Goal: Information Seeking & Learning: Check status

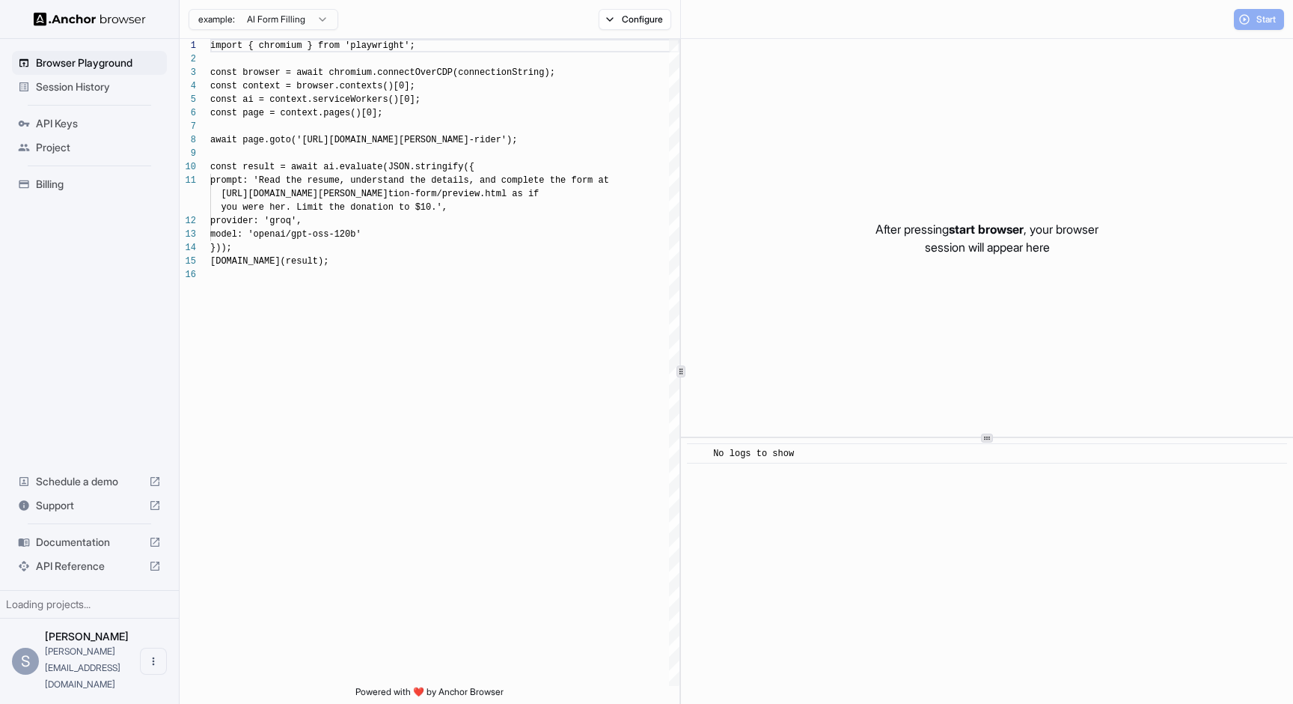
scroll to position [135, 0]
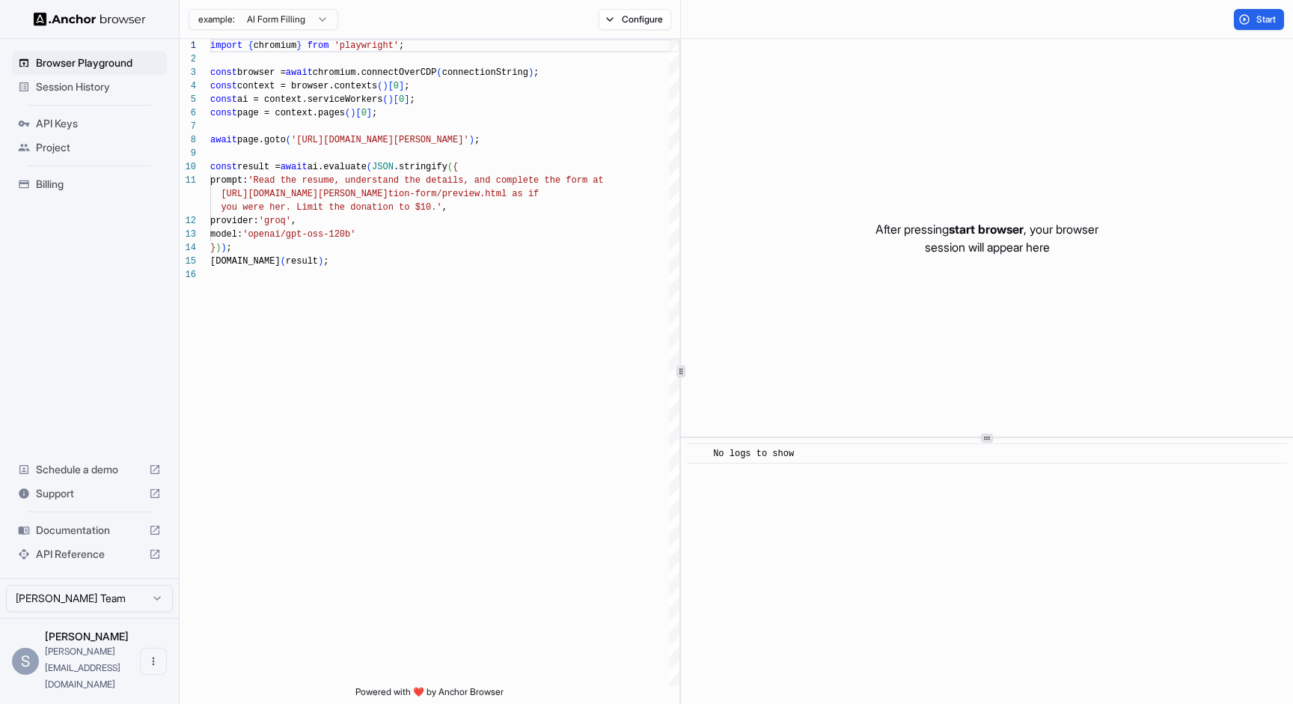
click at [92, 186] on span "Billing" at bounding box center [98, 184] width 125 height 15
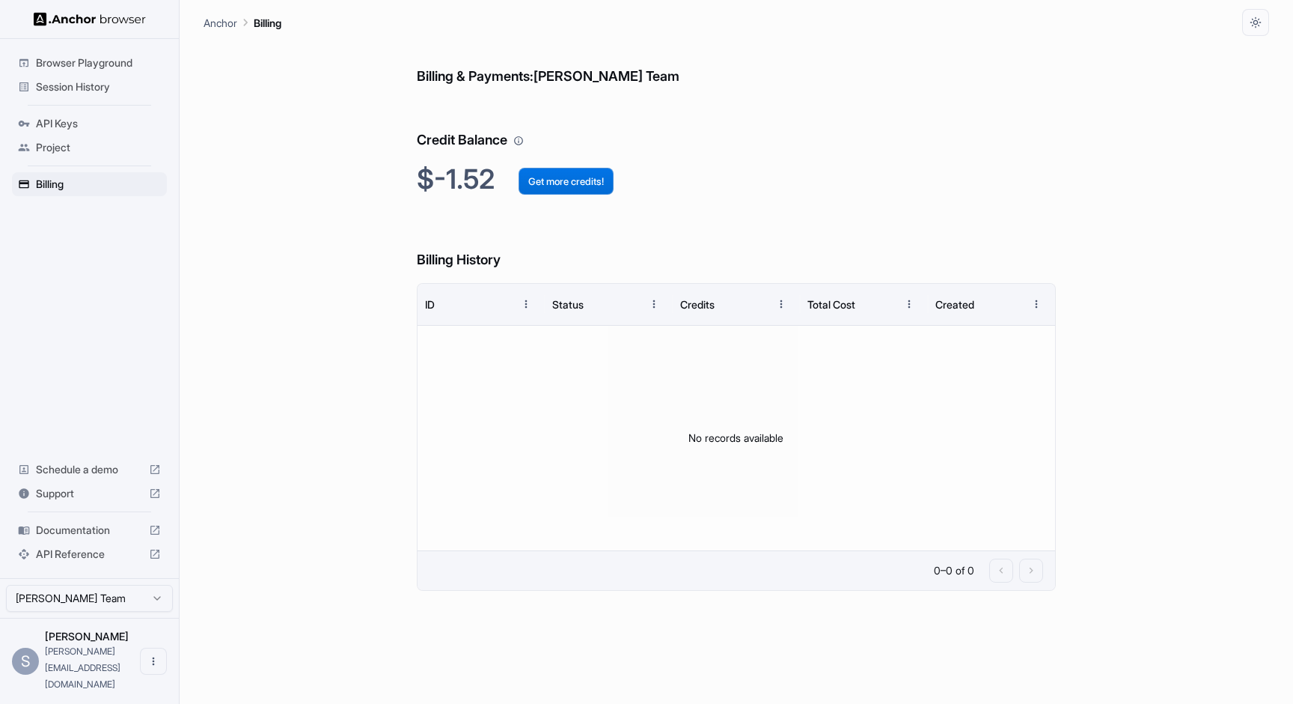
click at [531, 189] on button "Get more credits!" at bounding box center [566, 181] width 95 height 27
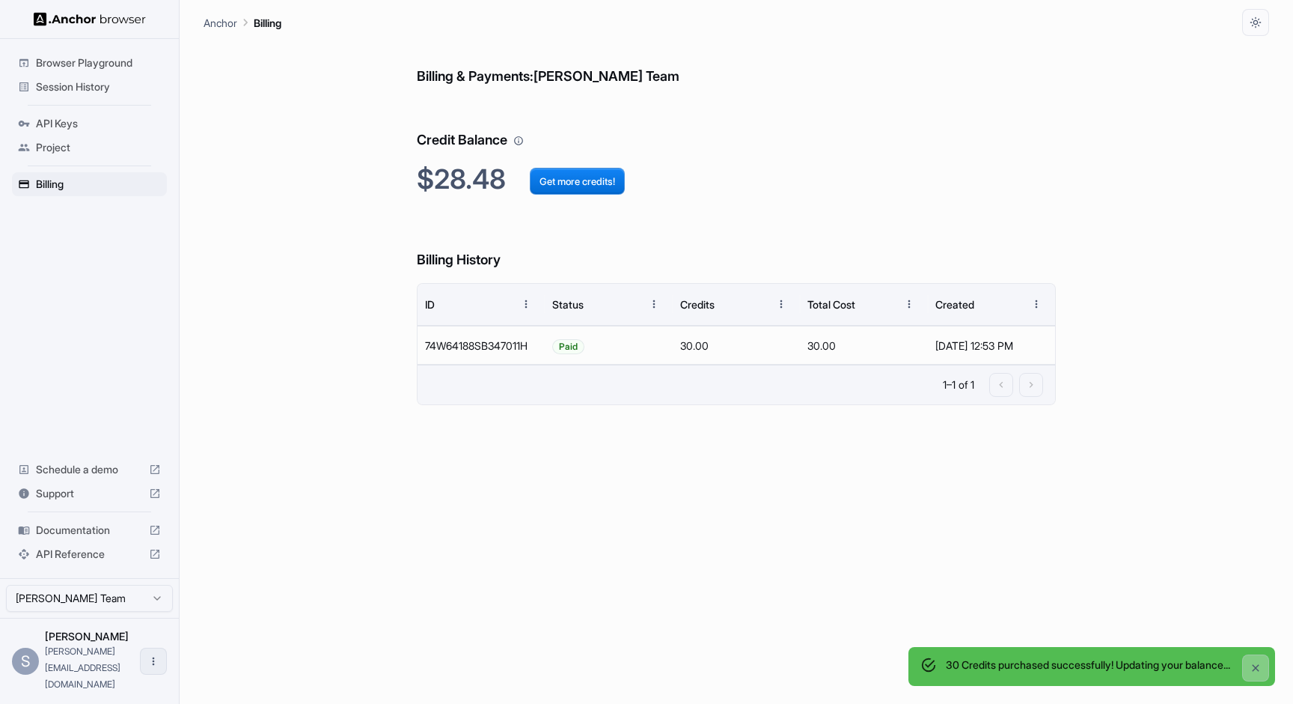
click at [157, 667] on icon "Open menu" at bounding box center [153, 661] width 12 height 12
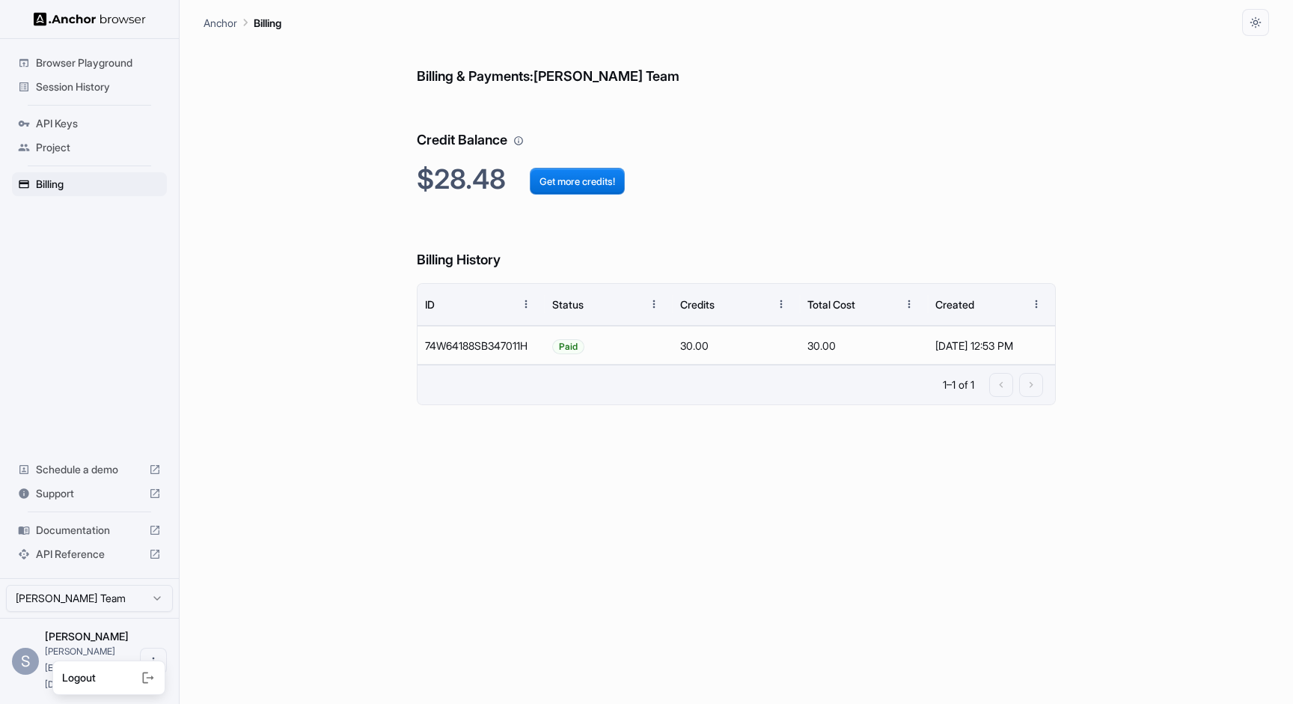
click at [255, 507] on div at bounding box center [646, 352] width 1293 height 704
click at [537, 475] on div "Billing & Payments: Sophia Willows Team Credit Balance $28.48 Get more credits!…" at bounding box center [736, 370] width 639 height 668
click at [115, 61] on span "Browser Playground" at bounding box center [98, 62] width 125 height 15
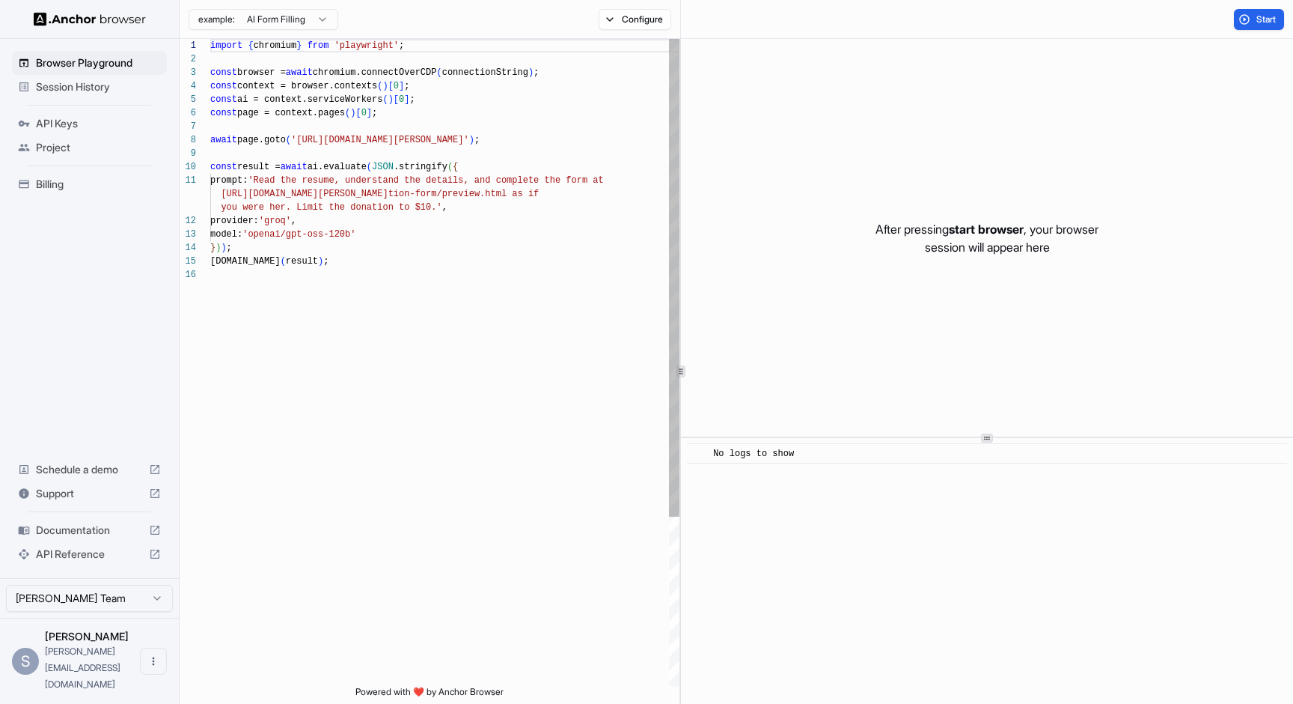
scroll to position [135, 0]
click at [53, 91] on span "Session History" at bounding box center [98, 86] width 125 height 15
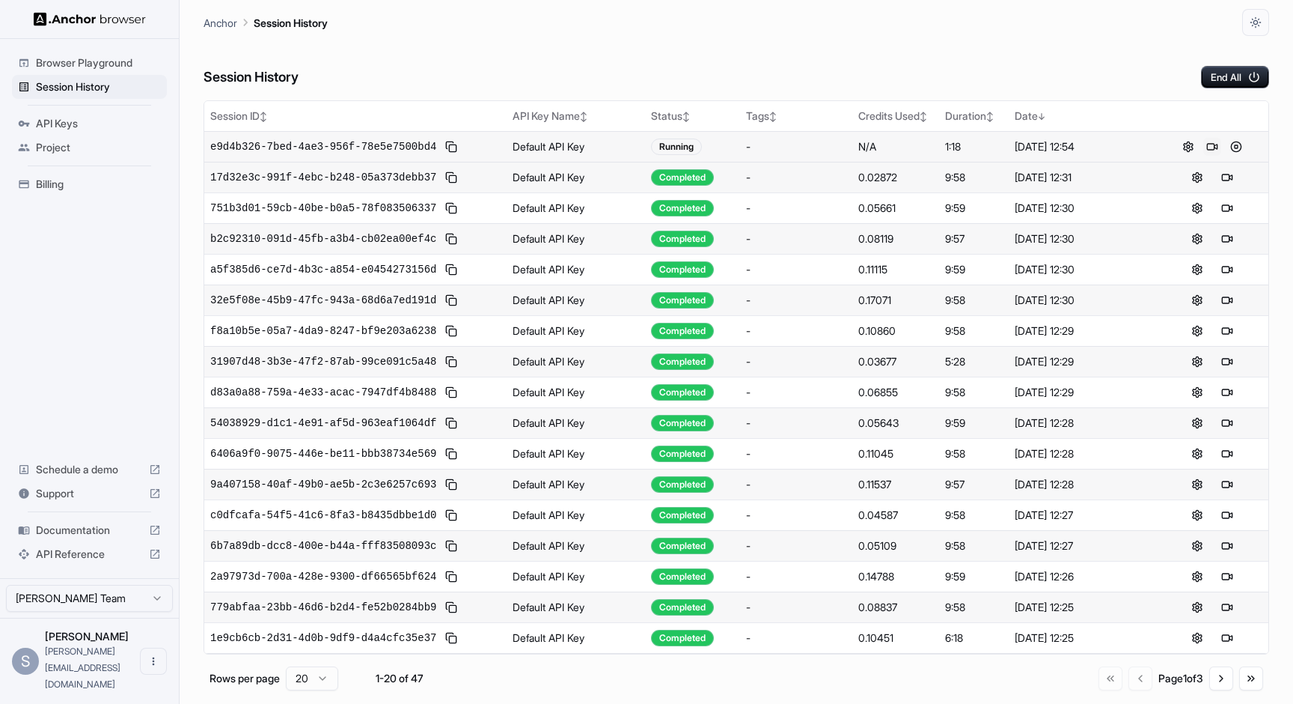
click at [1204, 150] on button at bounding box center [1213, 147] width 18 height 18
click at [904, 269] on div "0.01334" at bounding box center [896, 269] width 75 height 15
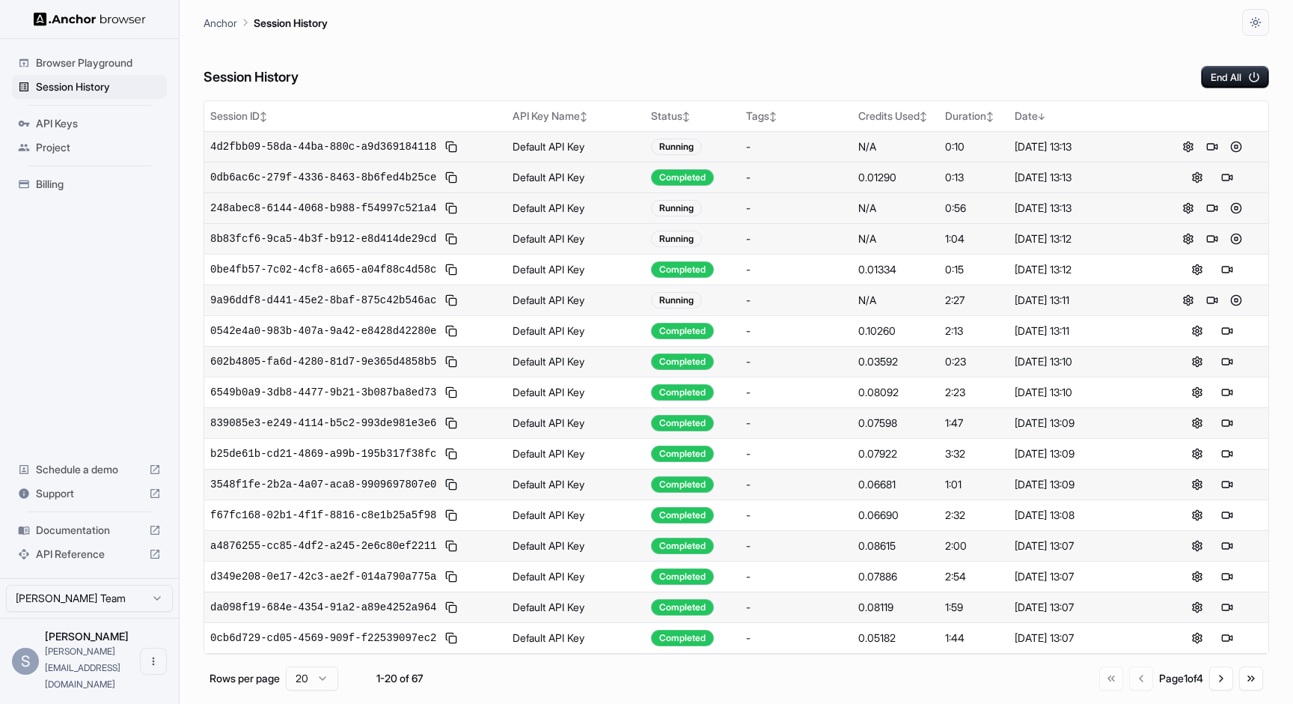
click at [933, 201] on td "N/A" at bounding box center [896, 207] width 87 height 31
click at [1229, 180] on button at bounding box center [1228, 177] width 18 height 18
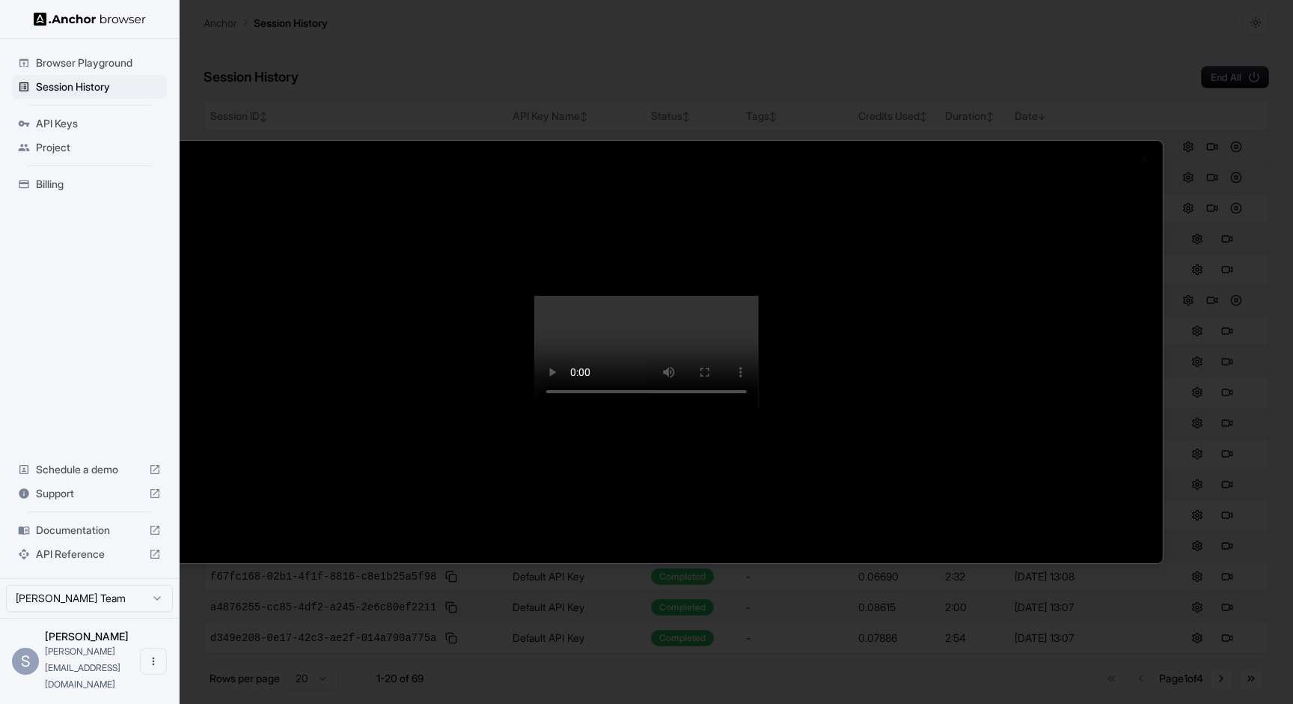
click at [103, 355] on div at bounding box center [646, 352] width 1293 height 704
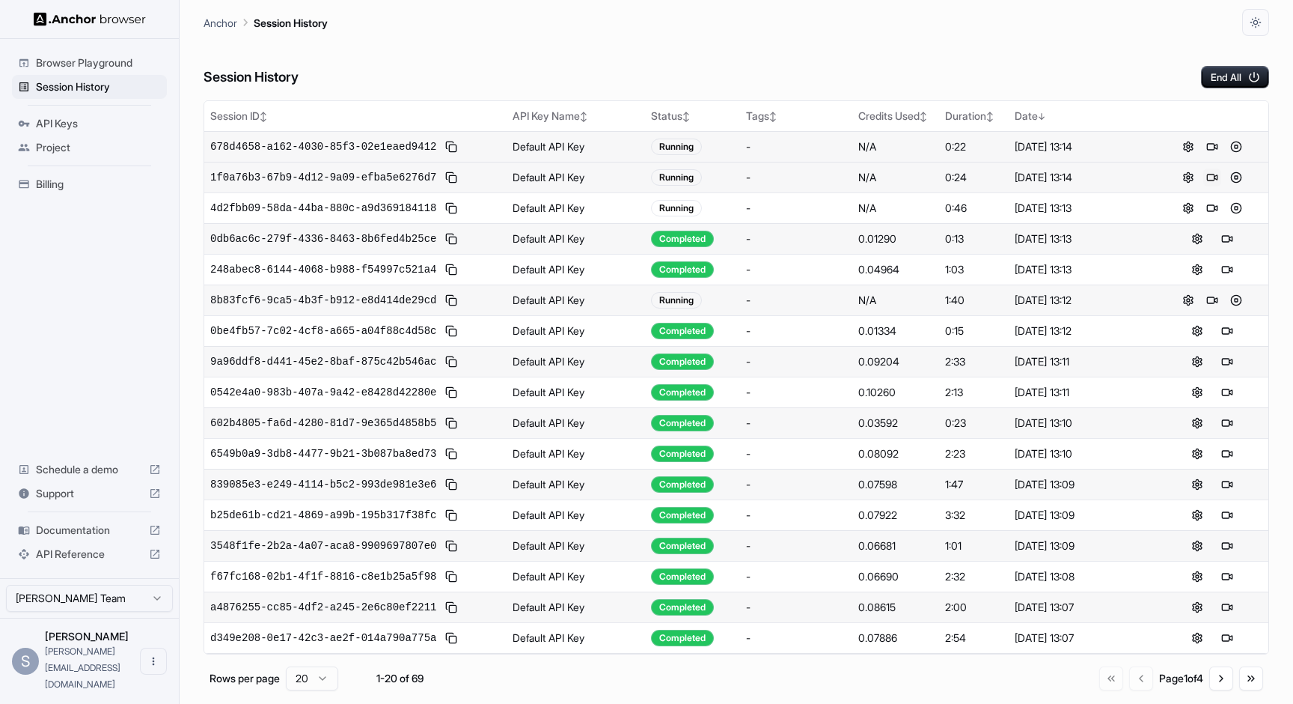
click at [1206, 182] on button at bounding box center [1213, 177] width 18 height 18
click at [1221, 240] on button at bounding box center [1228, 239] width 18 height 18
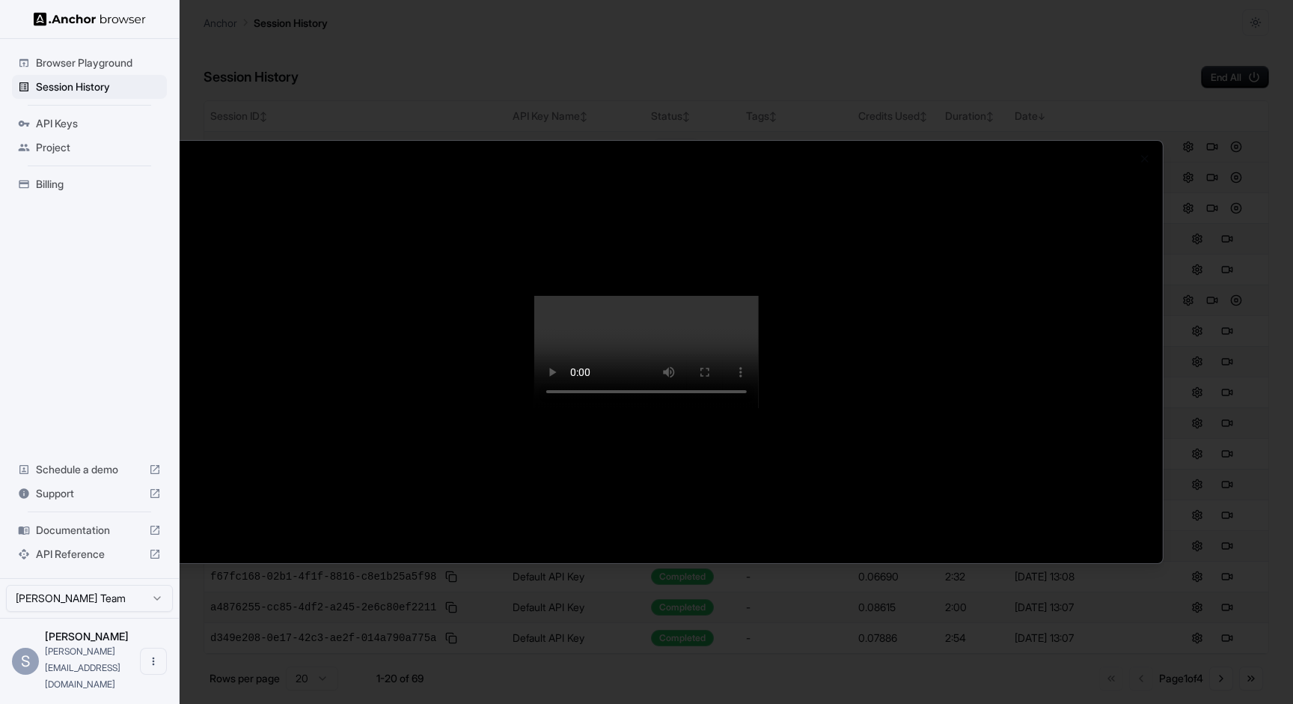
click at [759, 408] on video at bounding box center [646, 352] width 225 height 112
click at [682, 408] on video at bounding box center [646, 352] width 225 height 112
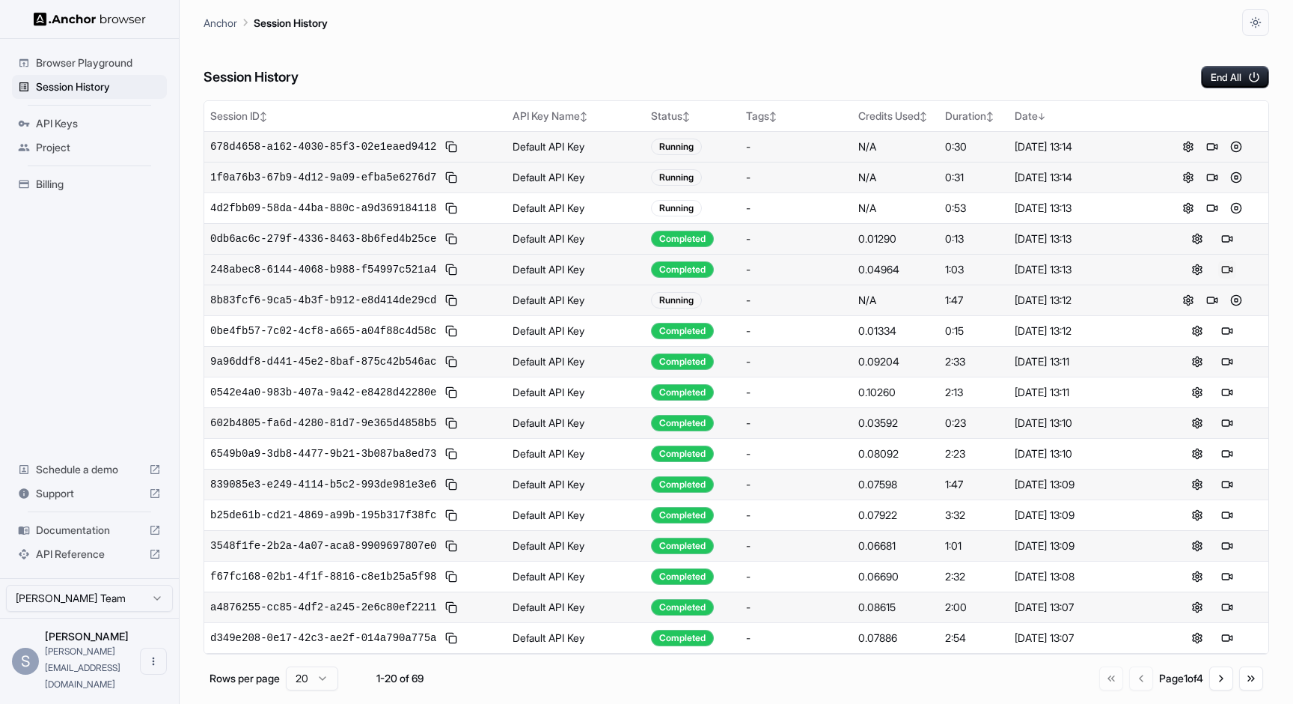
click at [1223, 266] on button at bounding box center [1228, 269] width 18 height 18
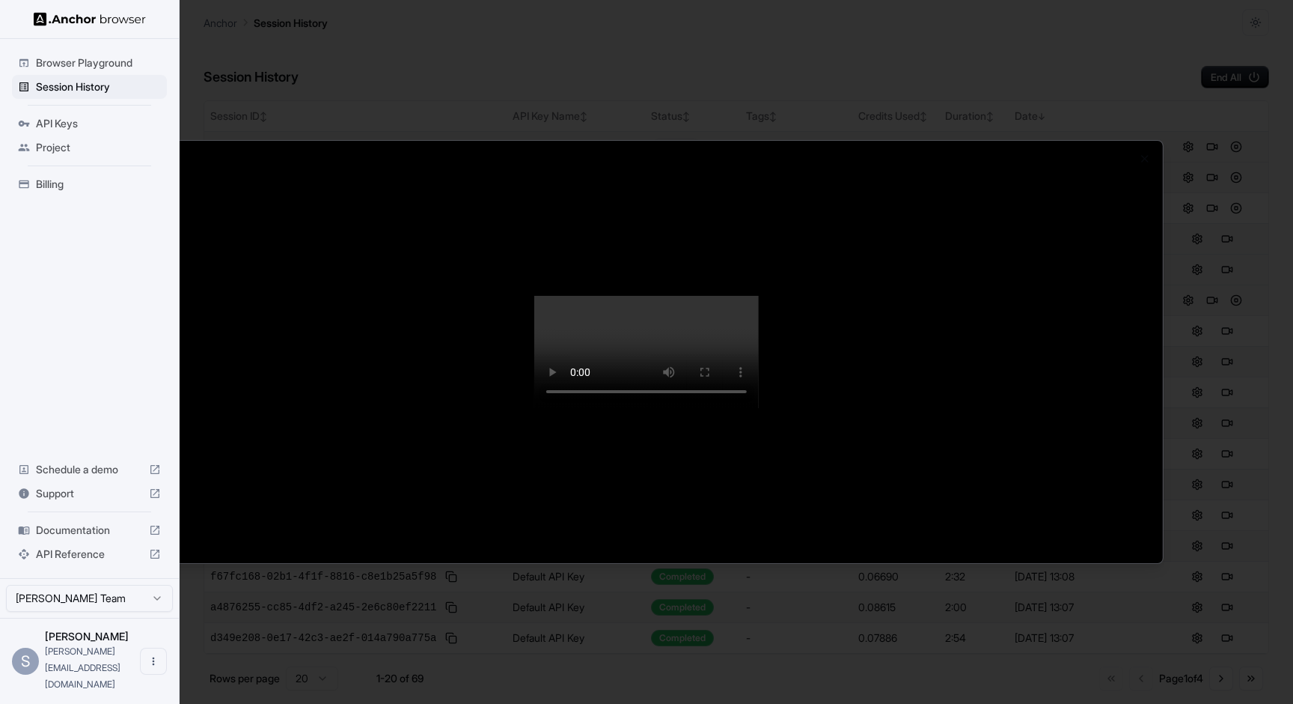
click at [759, 408] on video at bounding box center [646, 352] width 225 height 112
click at [534, 408] on video at bounding box center [646, 352] width 225 height 112
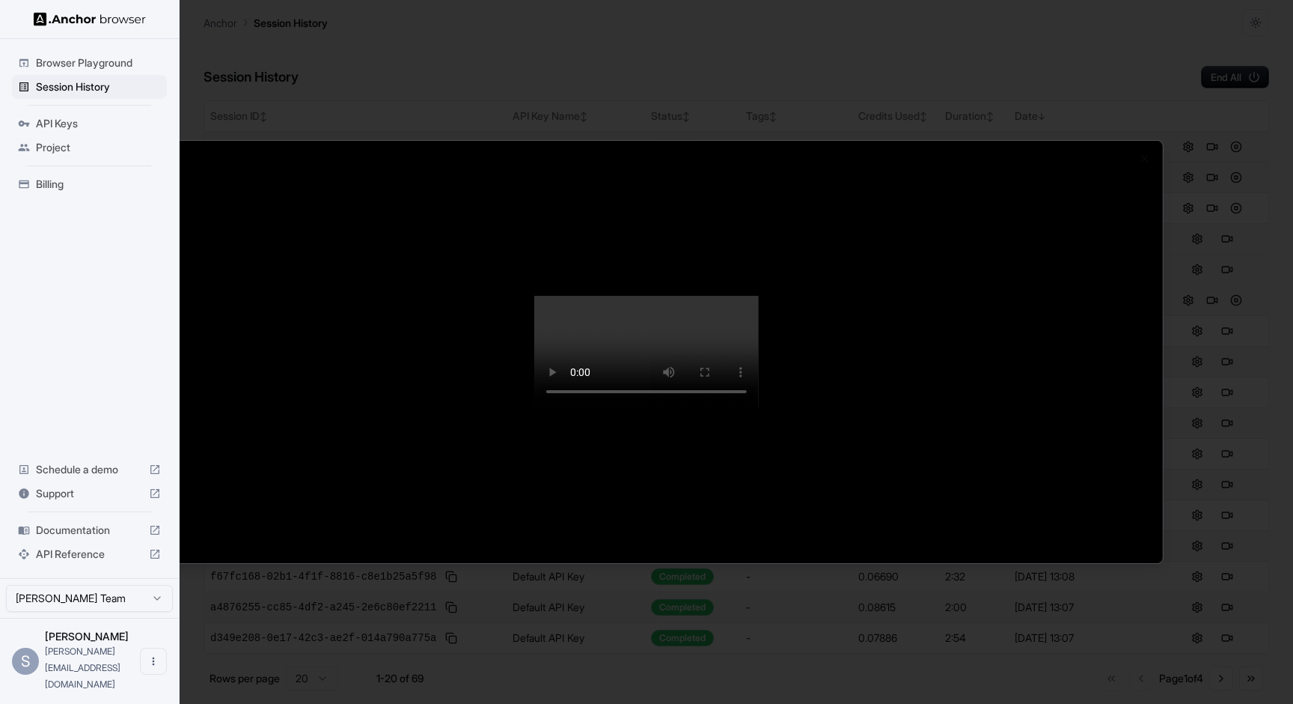
click at [534, 408] on video at bounding box center [646, 352] width 225 height 112
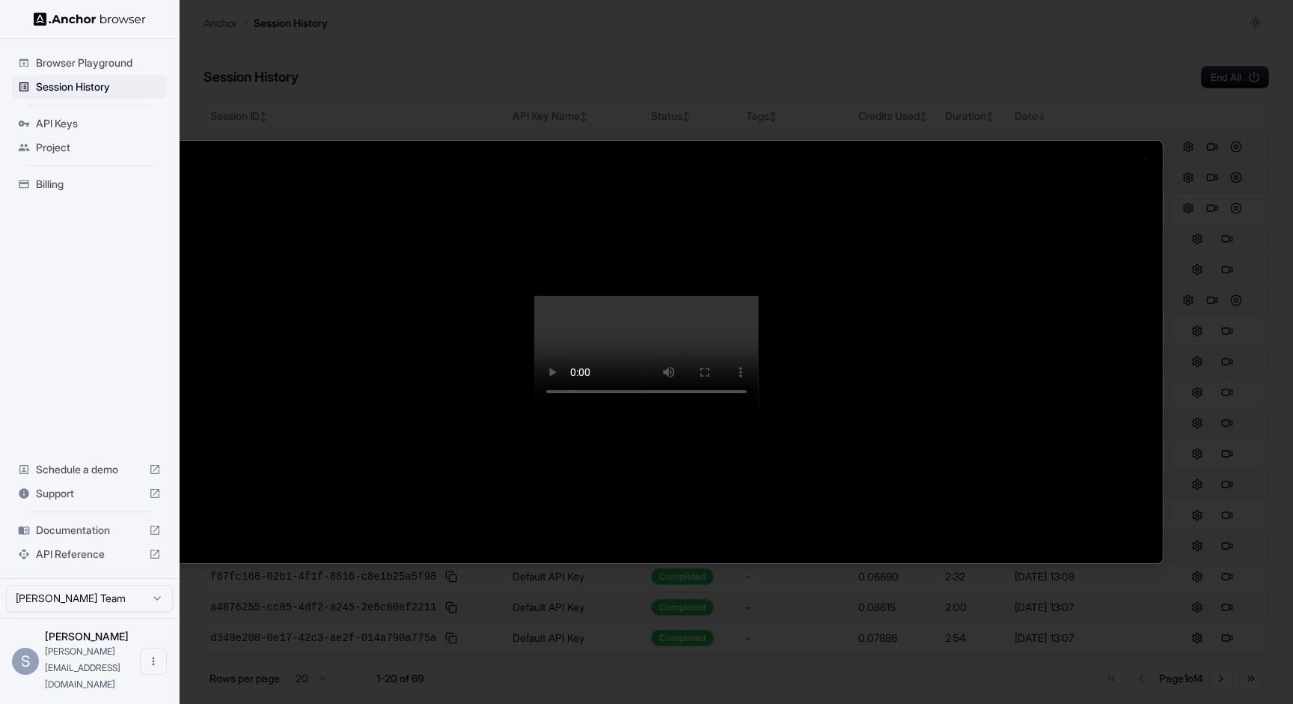
click at [534, 408] on video at bounding box center [646, 352] width 225 height 112
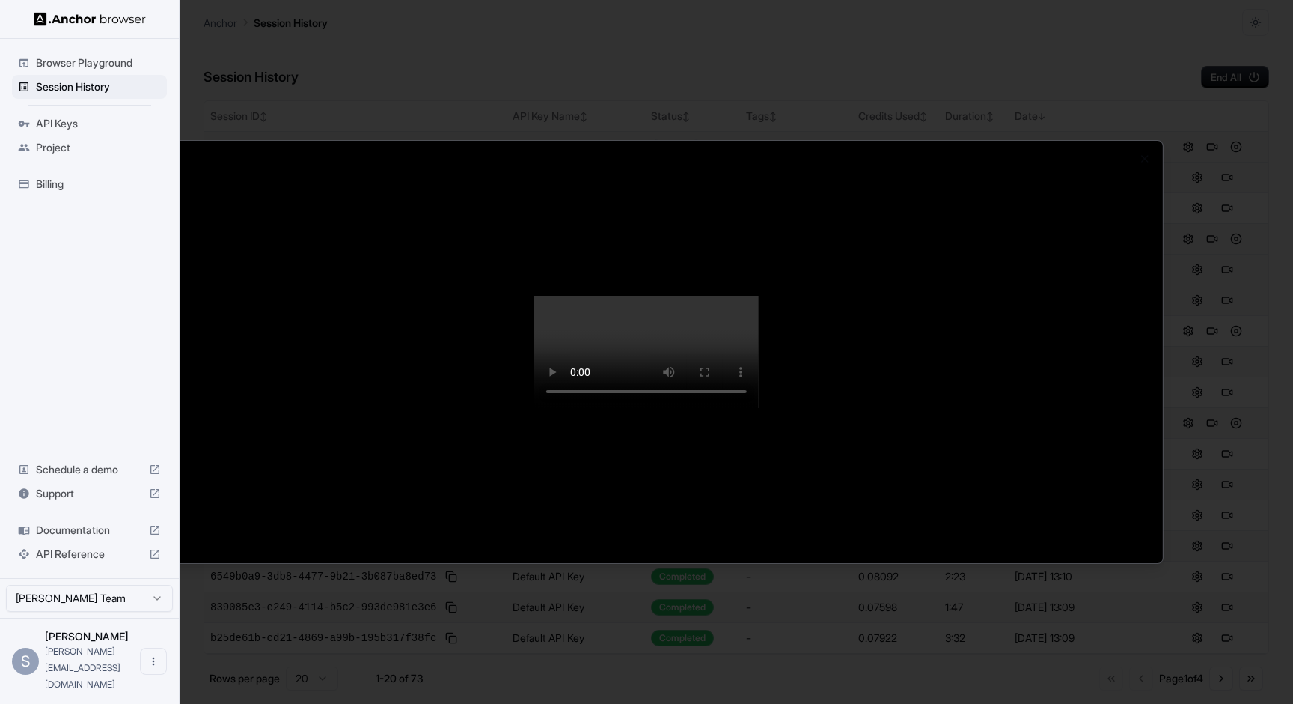
click at [534, 408] on video at bounding box center [646, 352] width 225 height 112
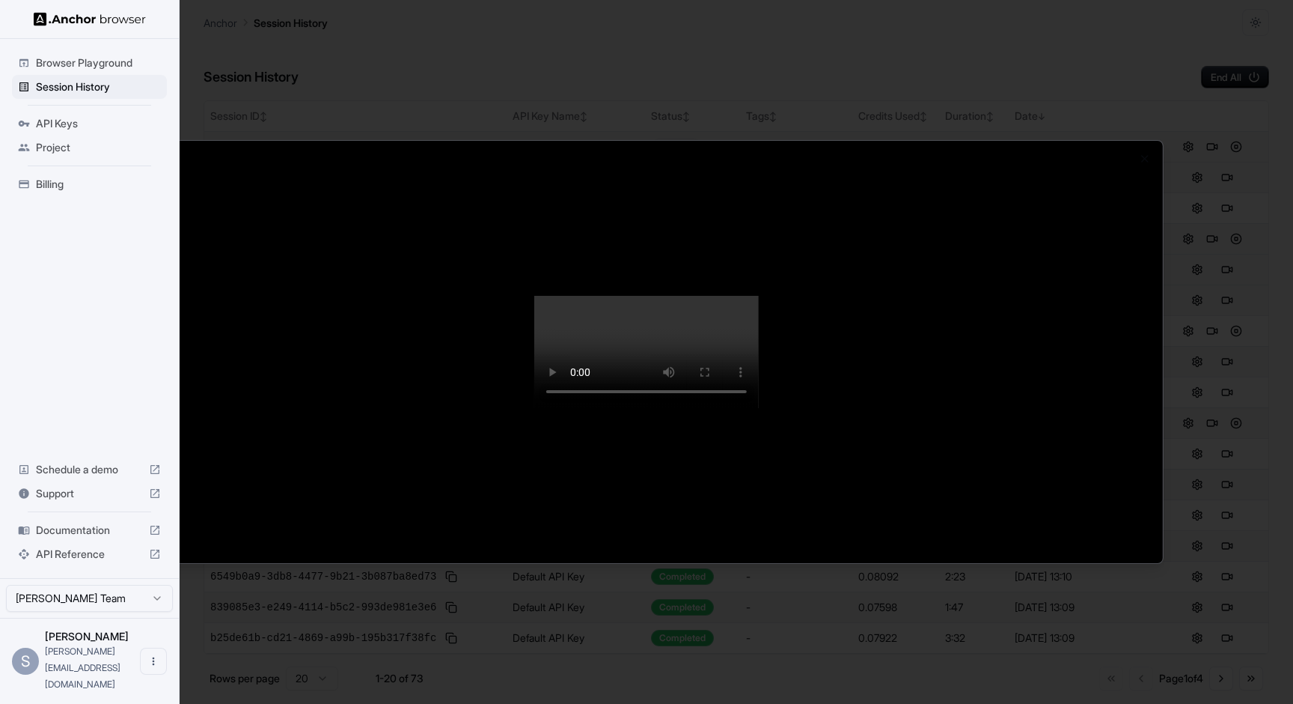
click at [534, 408] on video at bounding box center [646, 352] width 225 height 112
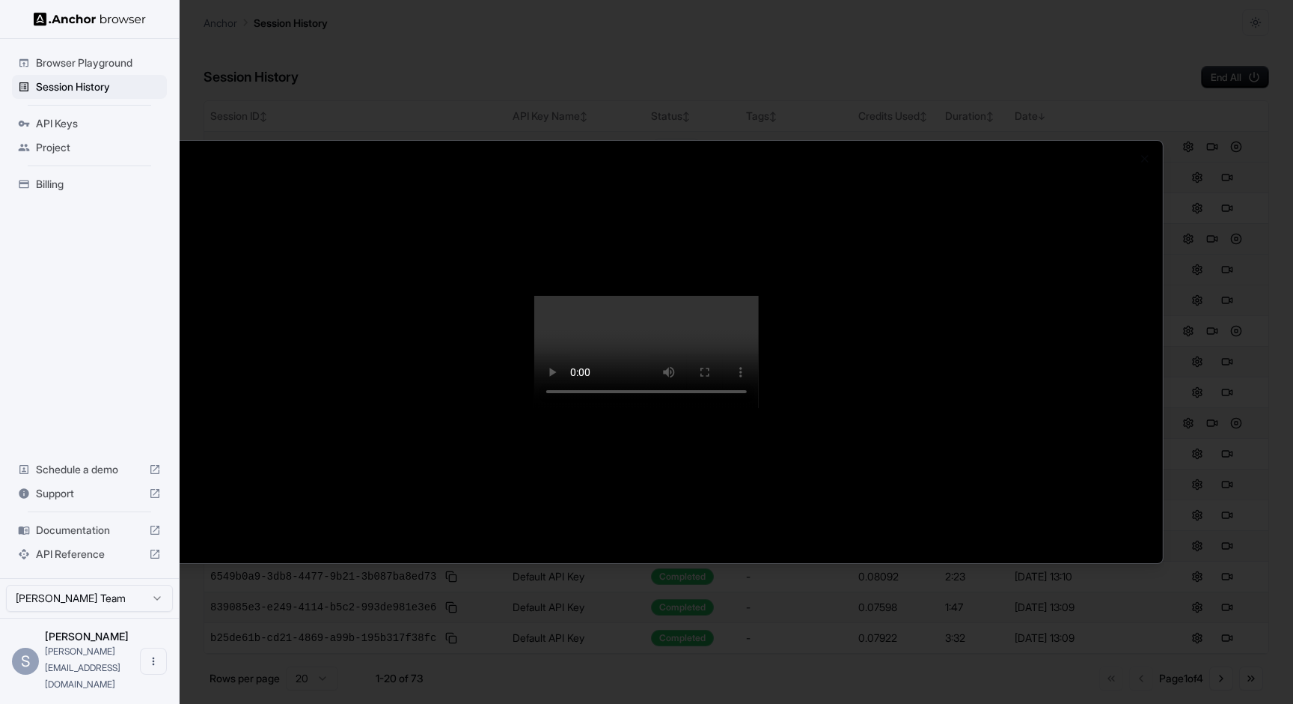
click at [534, 408] on video at bounding box center [646, 352] width 225 height 112
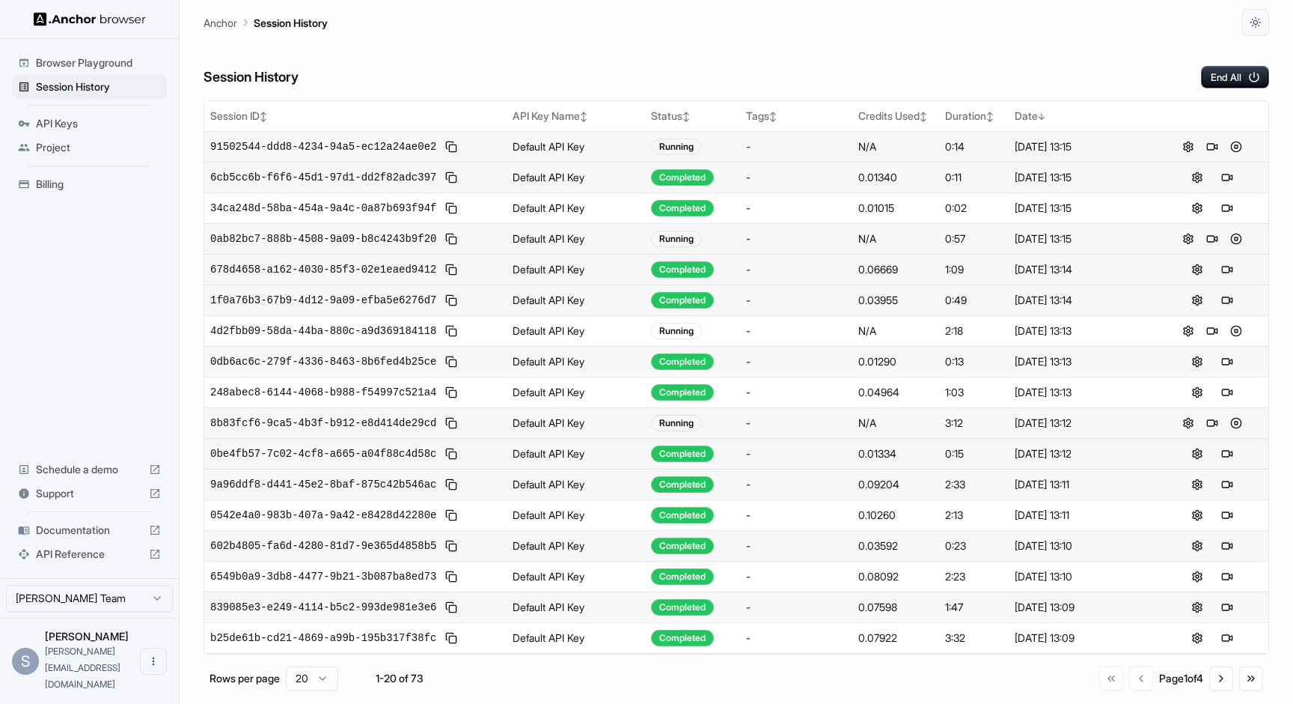
click at [959, 451] on div "0:15" at bounding box center [974, 453] width 58 height 15
click at [1219, 453] on button at bounding box center [1228, 454] width 18 height 18
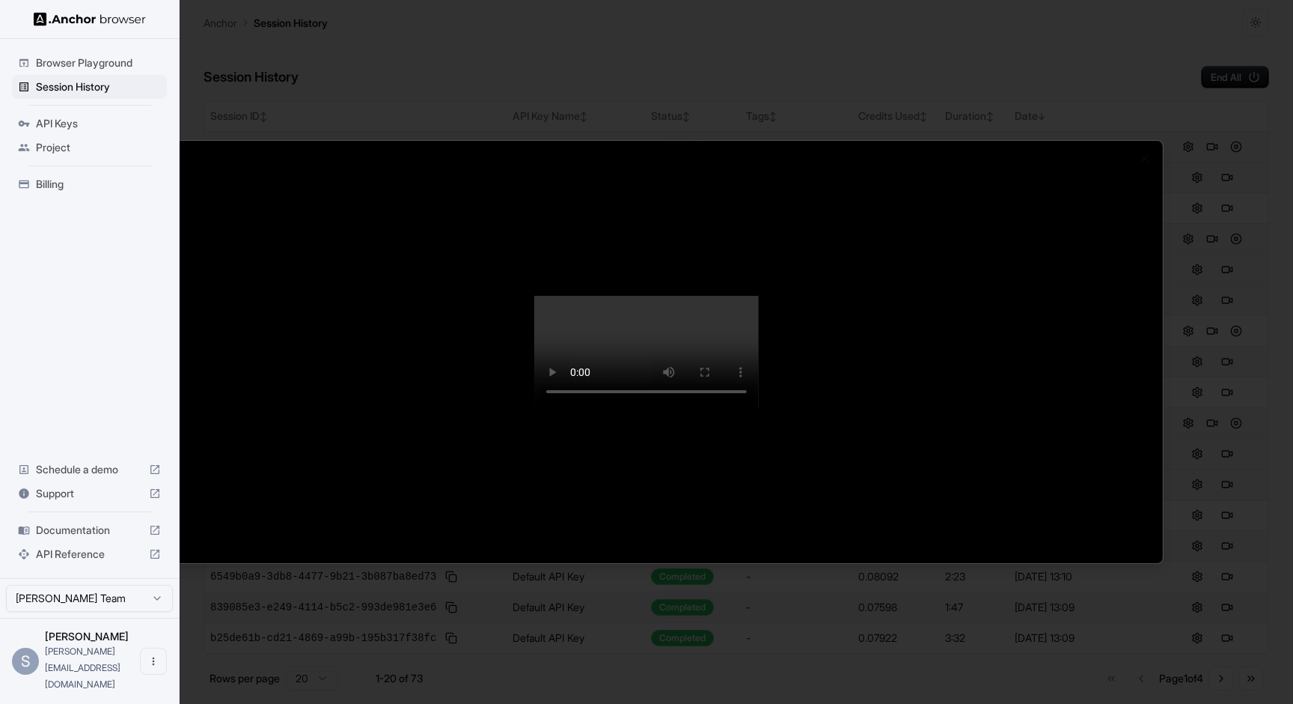
click at [534, 408] on video at bounding box center [646, 352] width 225 height 112
click at [567, 408] on video at bounding box center [646, 352] width 225 height 112
click at [632, 408] on video at bounding box center [646, 352] width 225 height 112
click at [730, 408] on video at bounding box center [646, 352] width 225 height 112
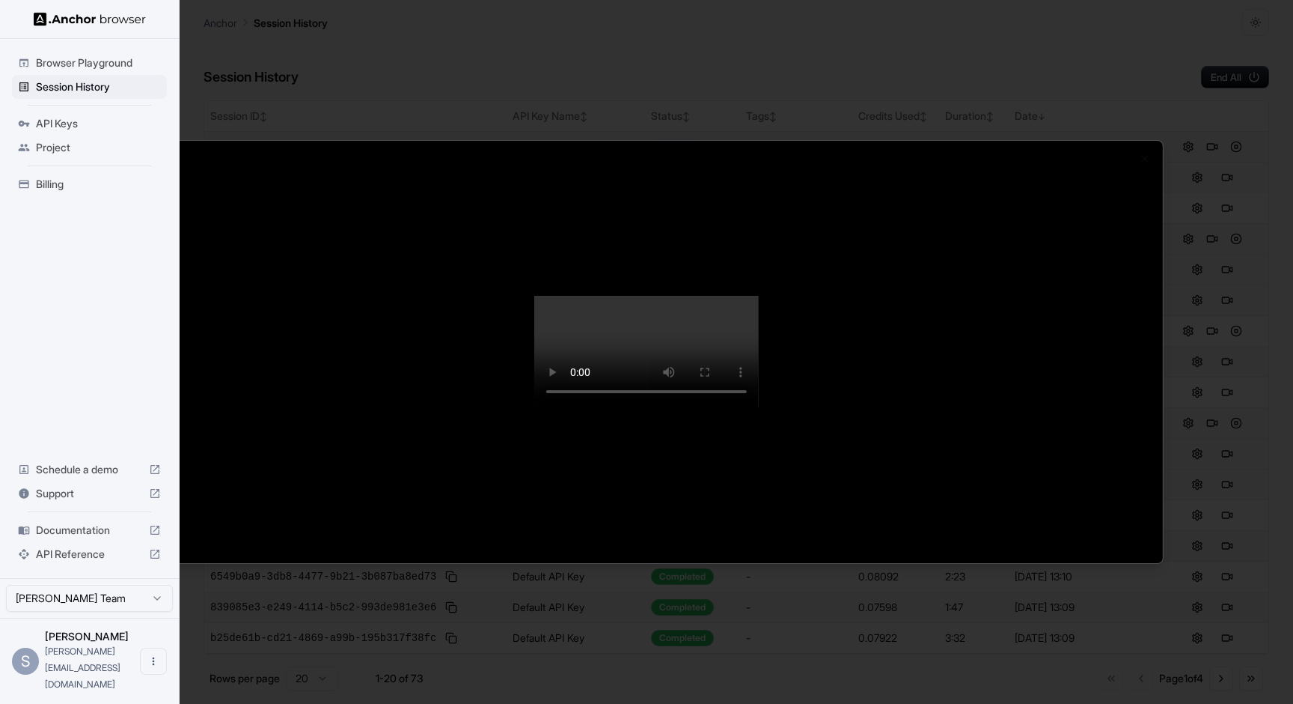
click at [731, 408] on video at bounding box center [646, 352] width 225 height 112
click at [759, 408] on video at bounding box center [646, 352] width 225 height 112
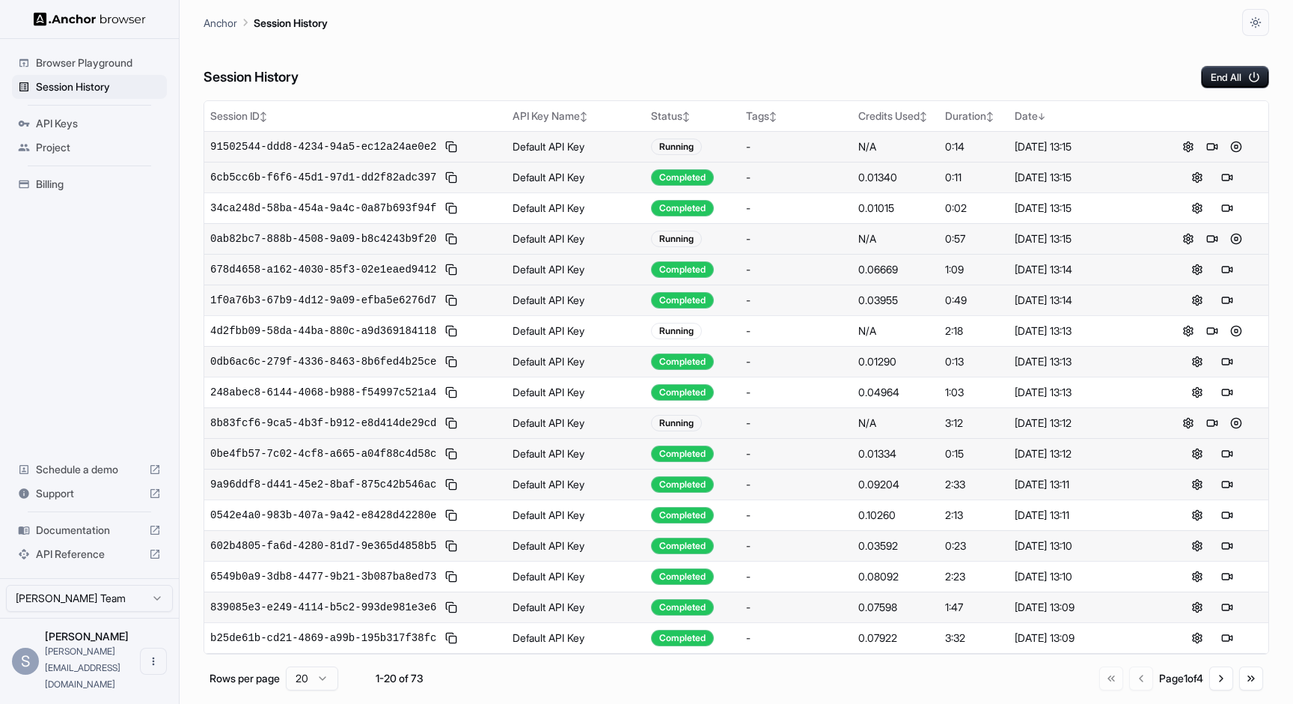
click at [959, 296] on div "0:49" at bounding box center [974, 300] width 58 height 15
click at [940, 254] on td "1:09" at bounding box center [974, 269] width 70 height 31
click at [945, 234] on div "0:57" at bounding box center [974, 238] width 58 height 15
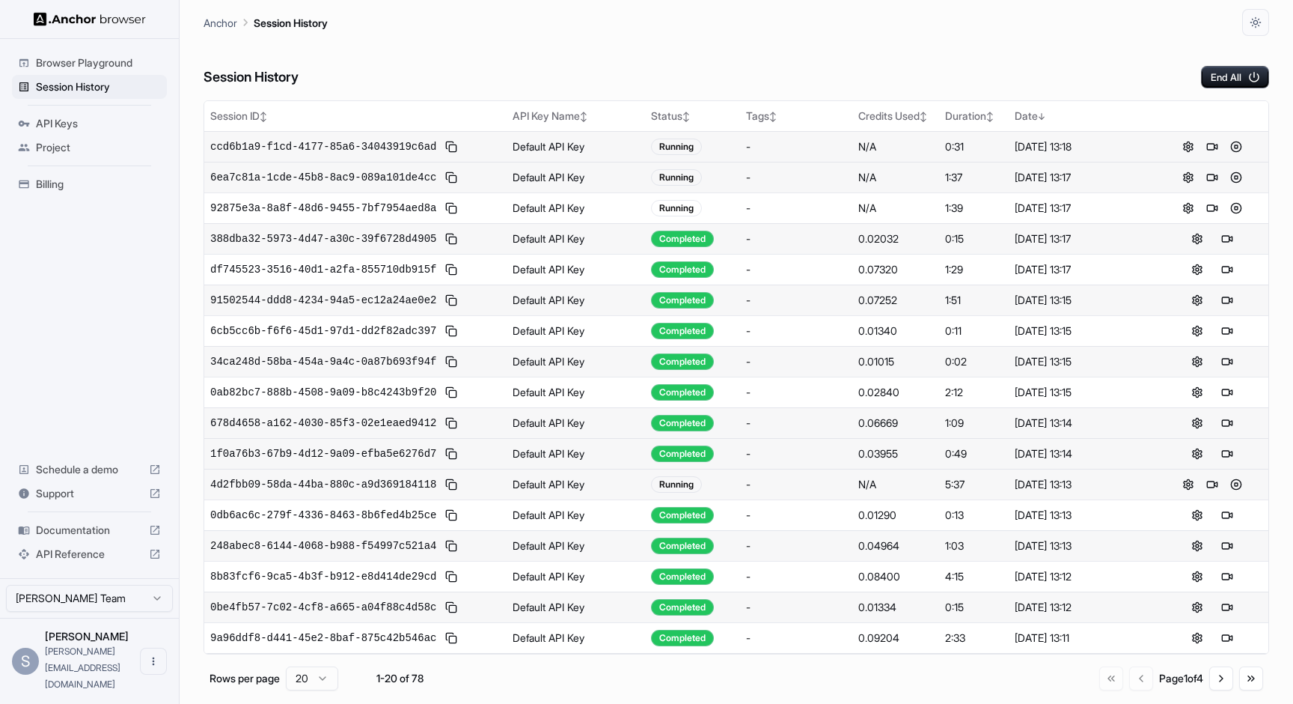
click at [1017, 224] on td "[DATE] 13:17" at bounding box center [1082, 238] width 147 height 31
click at [1219, 270] on button at bounding box center [1228, 269] width 18 height 18
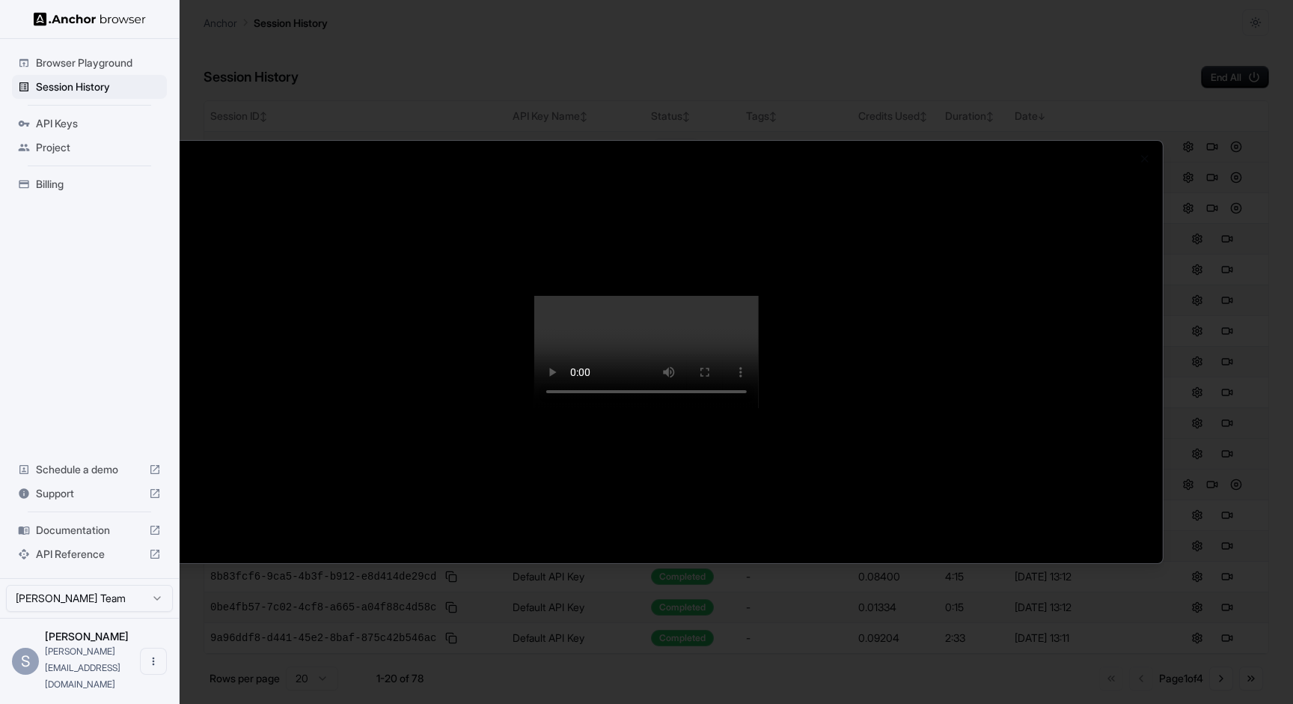
click at [534, 408] on video at bounding box center [646, 352] width 225 height 112
click at [537, 408] on video at bounding box center [646, 352] width 225 height 112
click at [588, 408] on video at bounding box center [646, 352] width 225 height 112
click at [621, 408] on video at bounding box center [646, 352] width 225 height 112
click at [626, 408] on video at bounding box center [646, 352] width 225 height 112
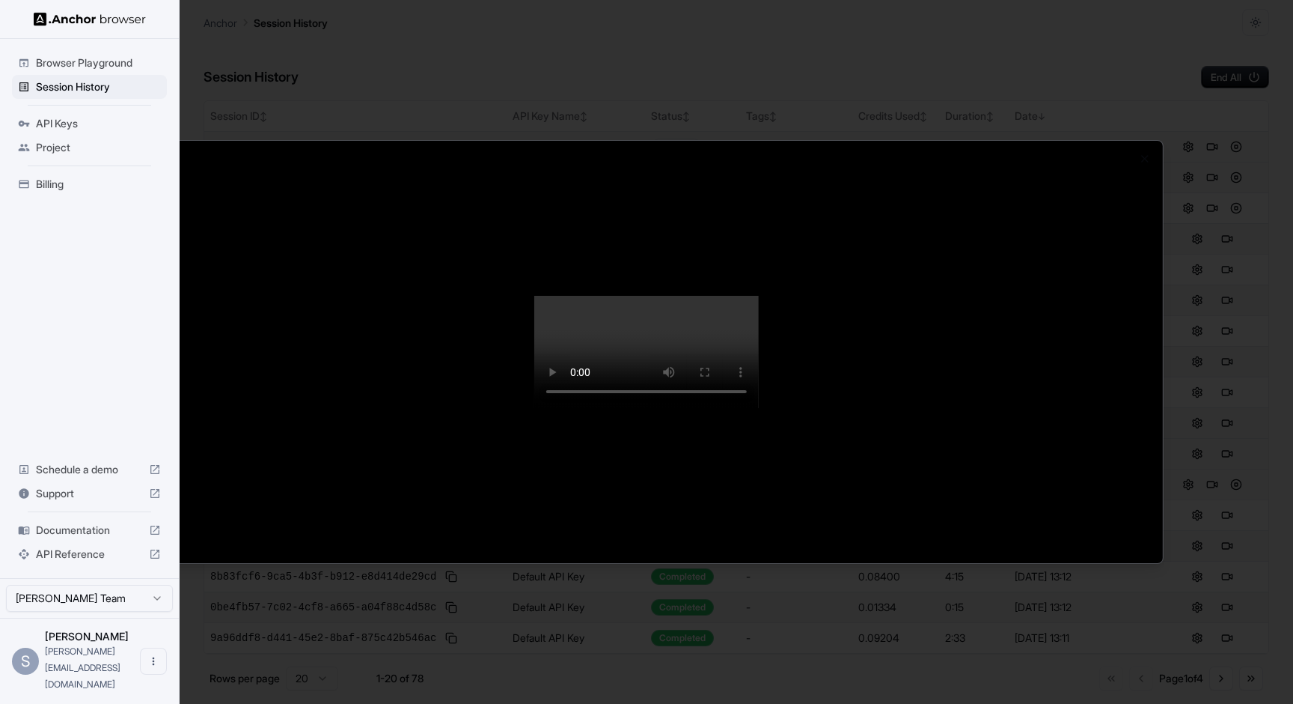
click at [656, 408] on video at bounding box center [646, 352] width 225 height 112
click at [684, 408] on video at bounding box center [646, 352] width 225 height 112
click at [717, 408] on video at bounding box center [646, 352] width 225 height 112
click at [753, 408] on video at bounding box center [646, 352] width 225 height 112
click at [759, 408] on video at bounding box center [646, 352] width 225 height 112
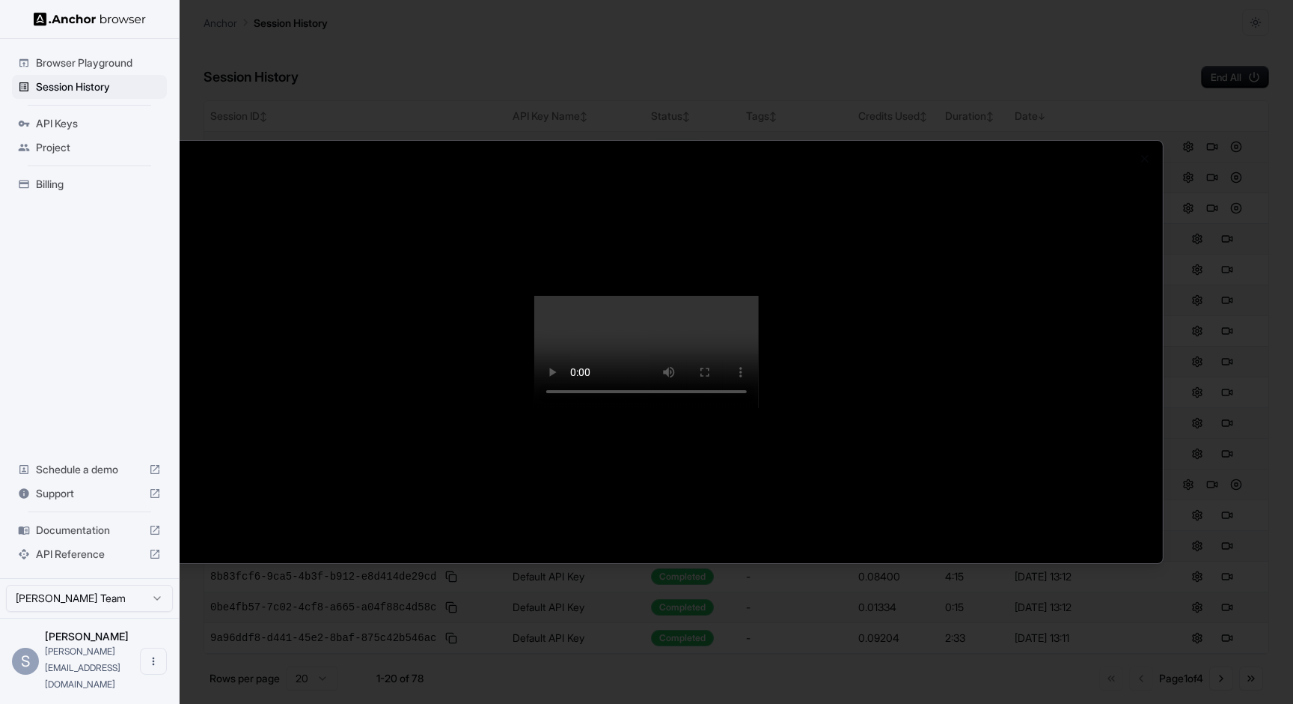
click at [759, 408] on video at bounding box center [646, 352] width 225 height 112
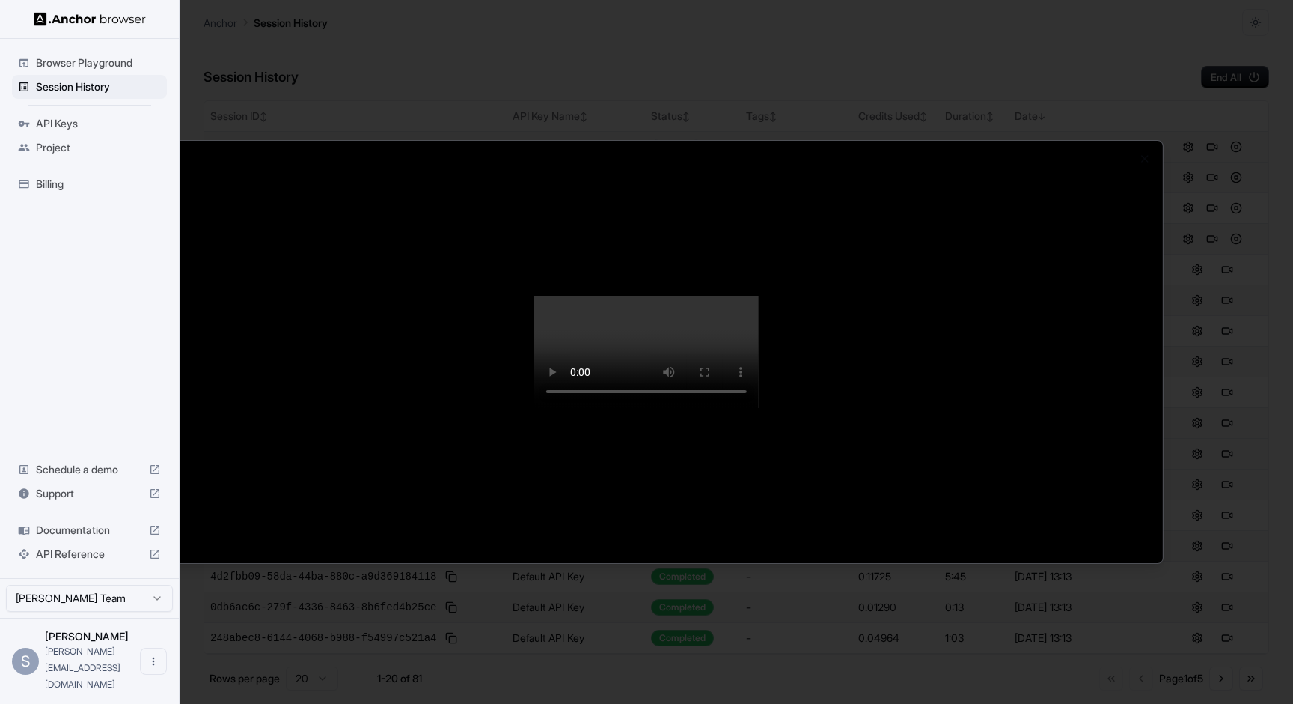
click at [759, 408] on video at bounding box center [646, 352] width 225 height 112
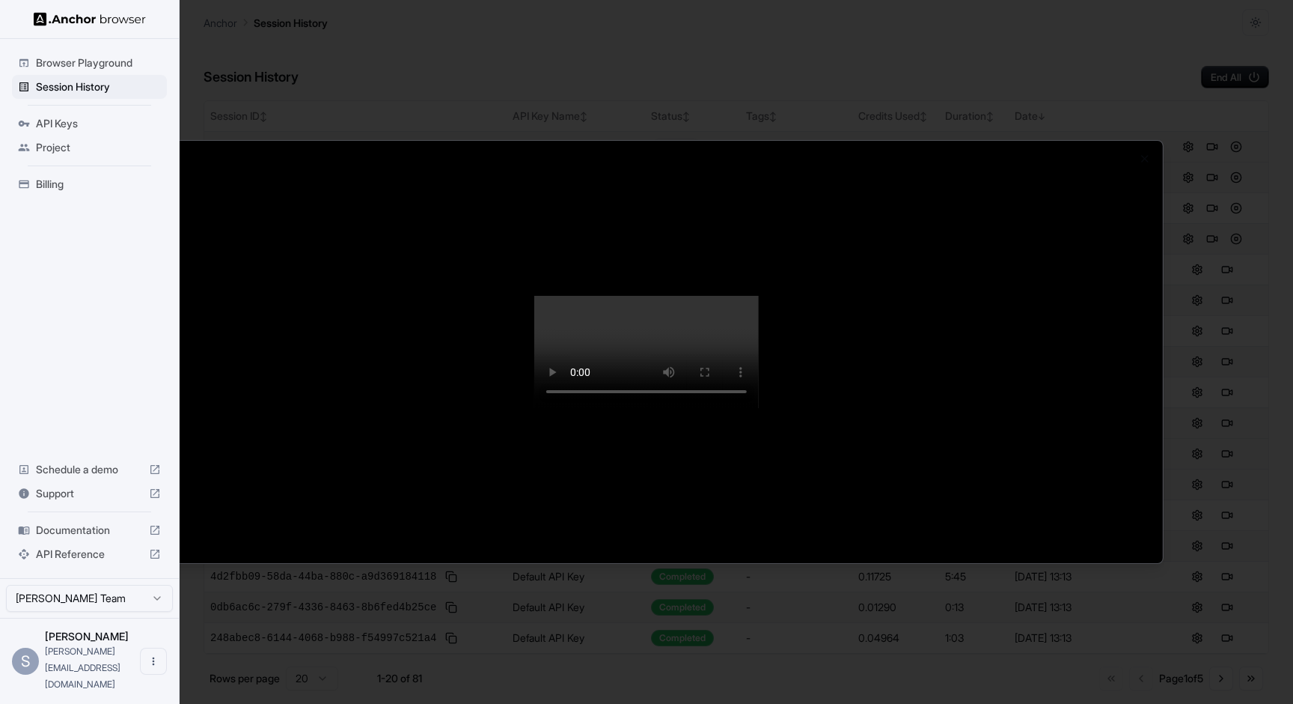
click at [759, 408] on video at bounding box center [646, 352] width 225 height 112
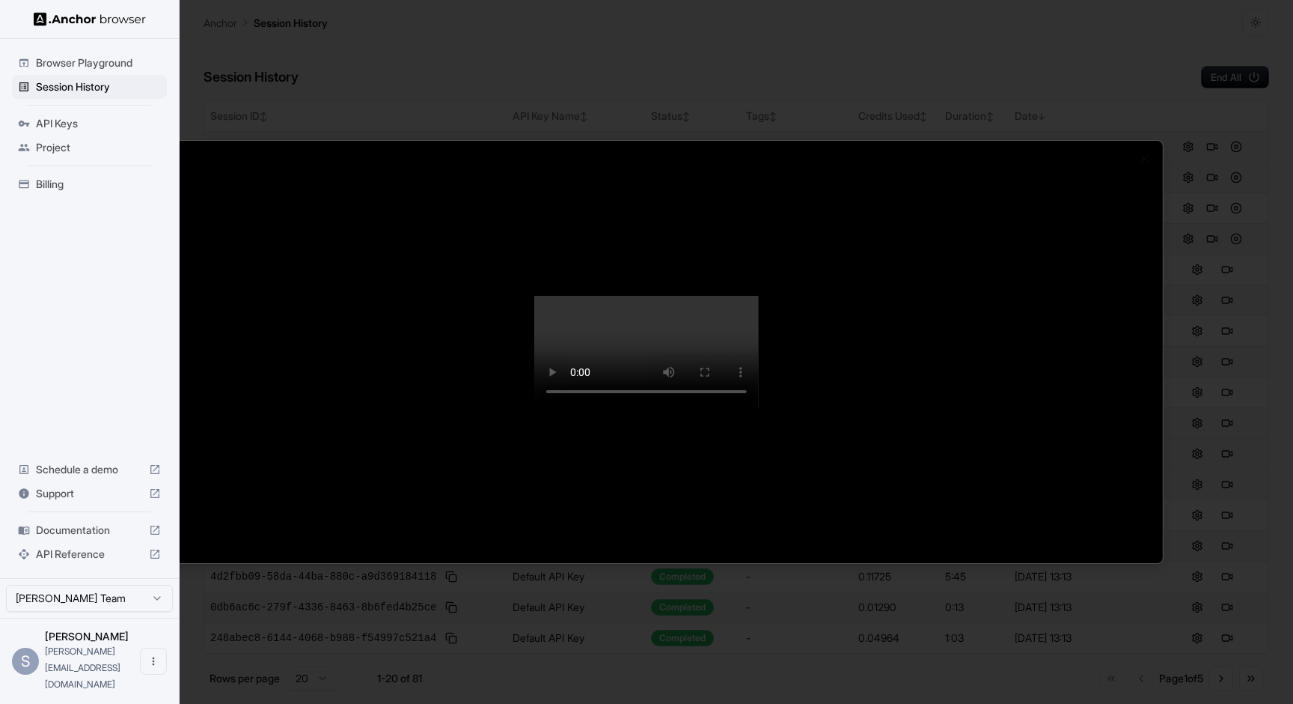
click at [759, 408] on video at bounding box center [646, 352] width 225 height 112
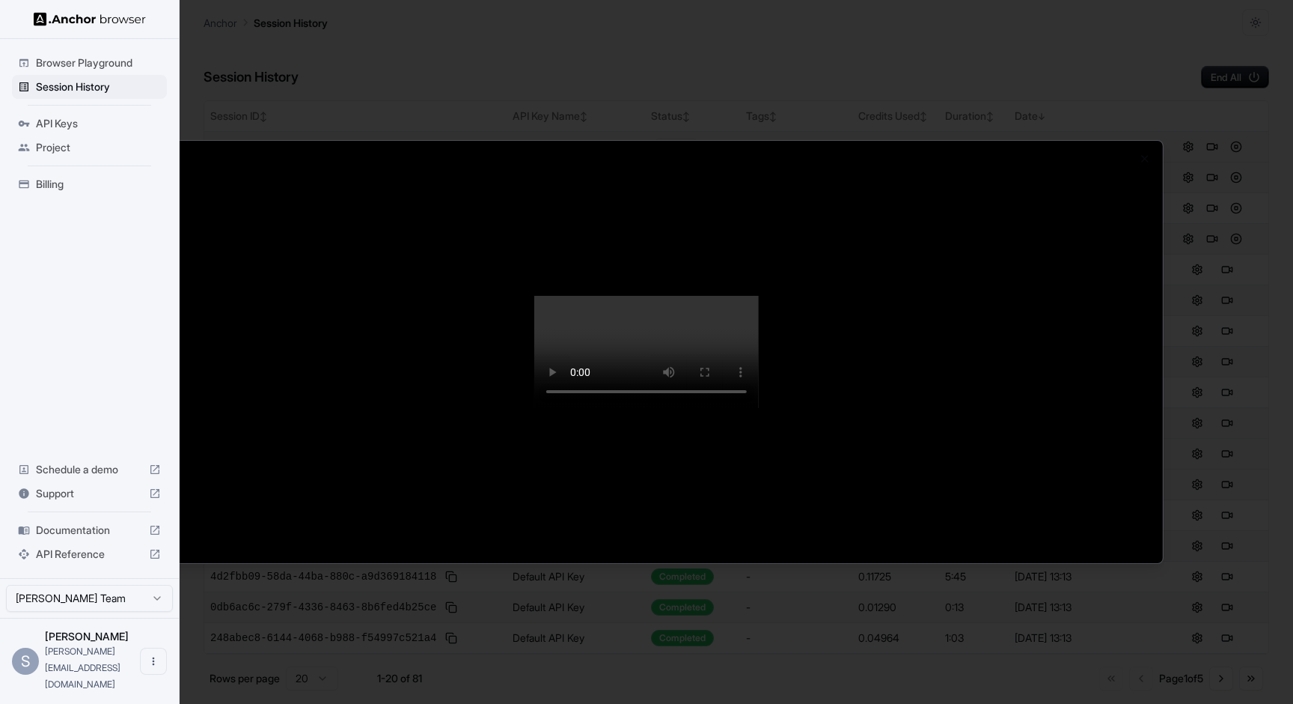
click at [759, 408] on video at bounding box center [646, 352] width 225 height 112
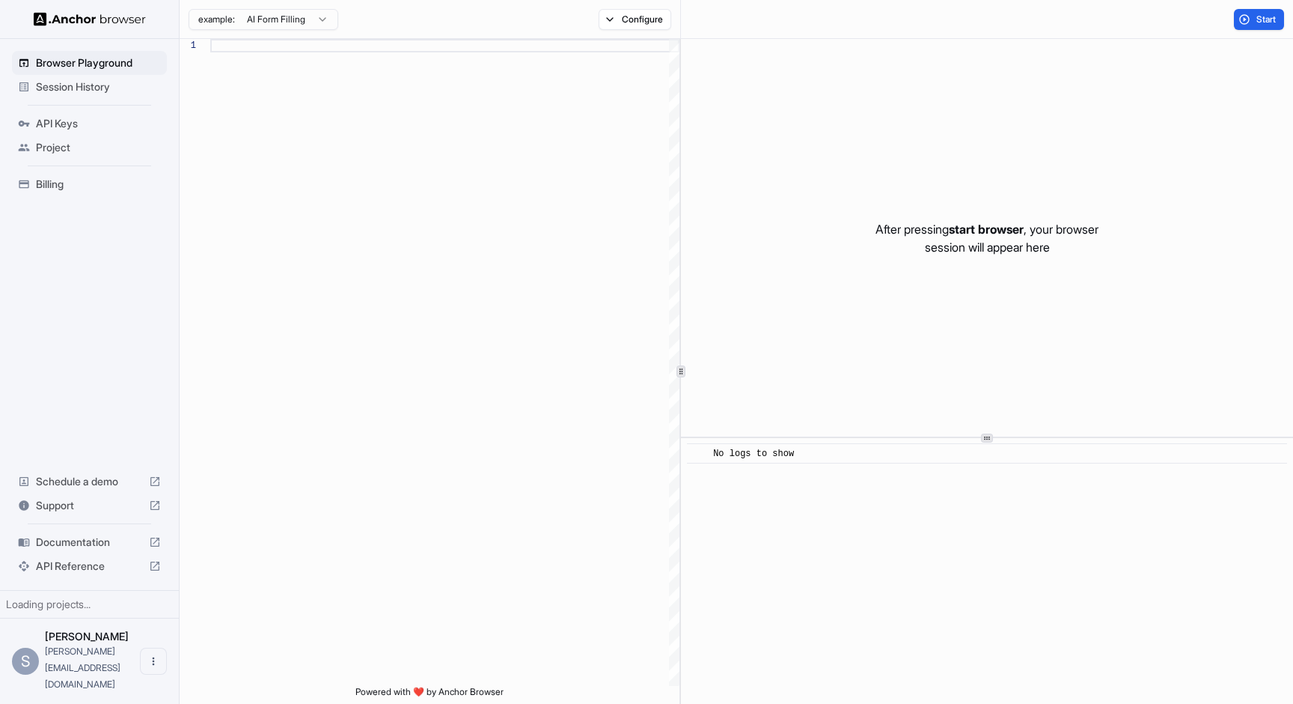
scroll to position [135, 0]
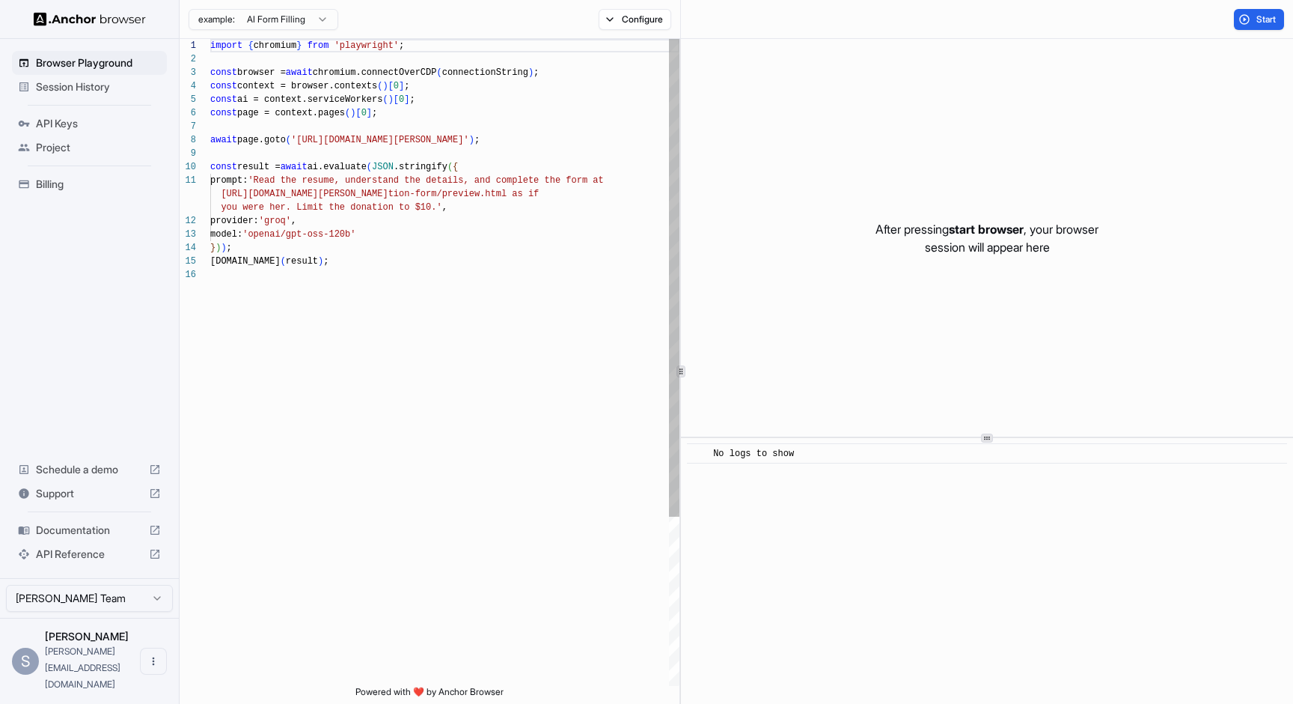
type textarea "**********"
click at [461, 234] on div "model: 'openai/gpt-oss-120b'" at bounding box center [444, 234] width 469 height 13
click at [123, 82] on span "Session History" at bounding box center [98, 86] width 125 height 15
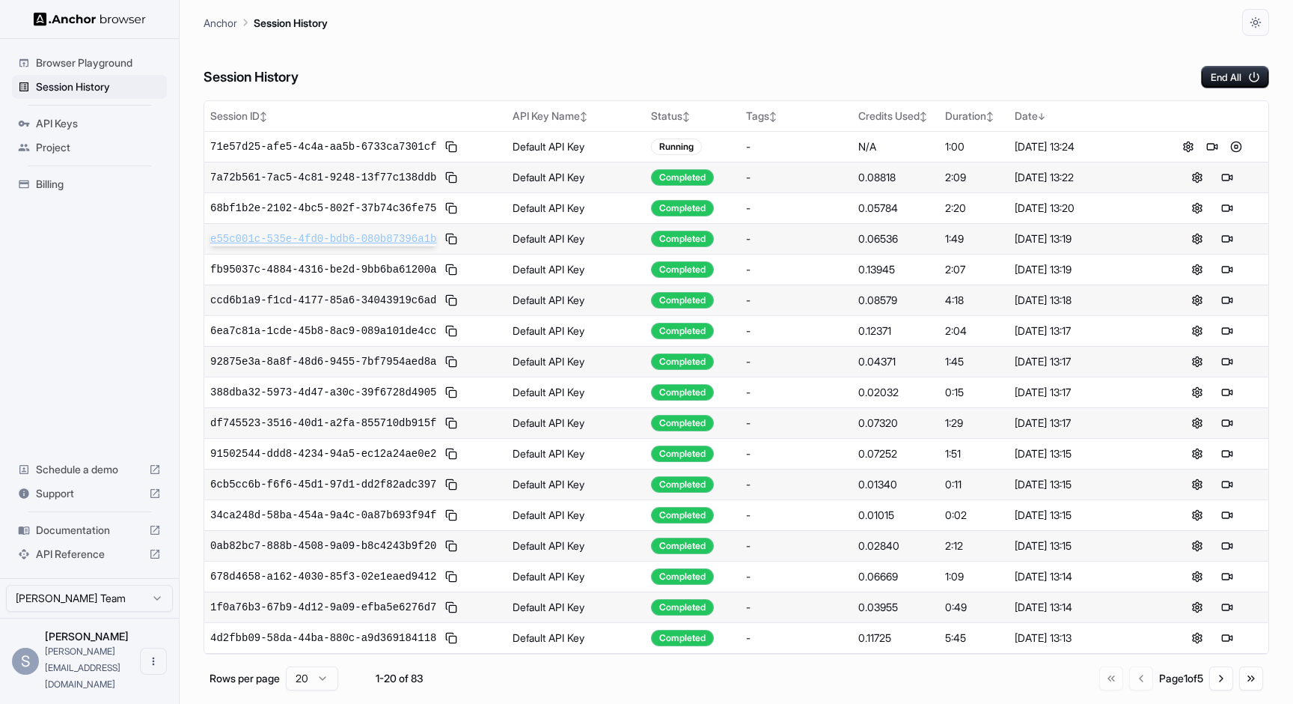
click at [369, 238] on span "e55c001c-535e-4fd0-bdb6-080b87396a1b" at bounding box center [323, 238] width 226 height 15
click at [343, 293] on span "ccd6b1a9-f1cd-4177-85a6-34043919c6ad" at bounding box center [323, 300] width 226 height 15
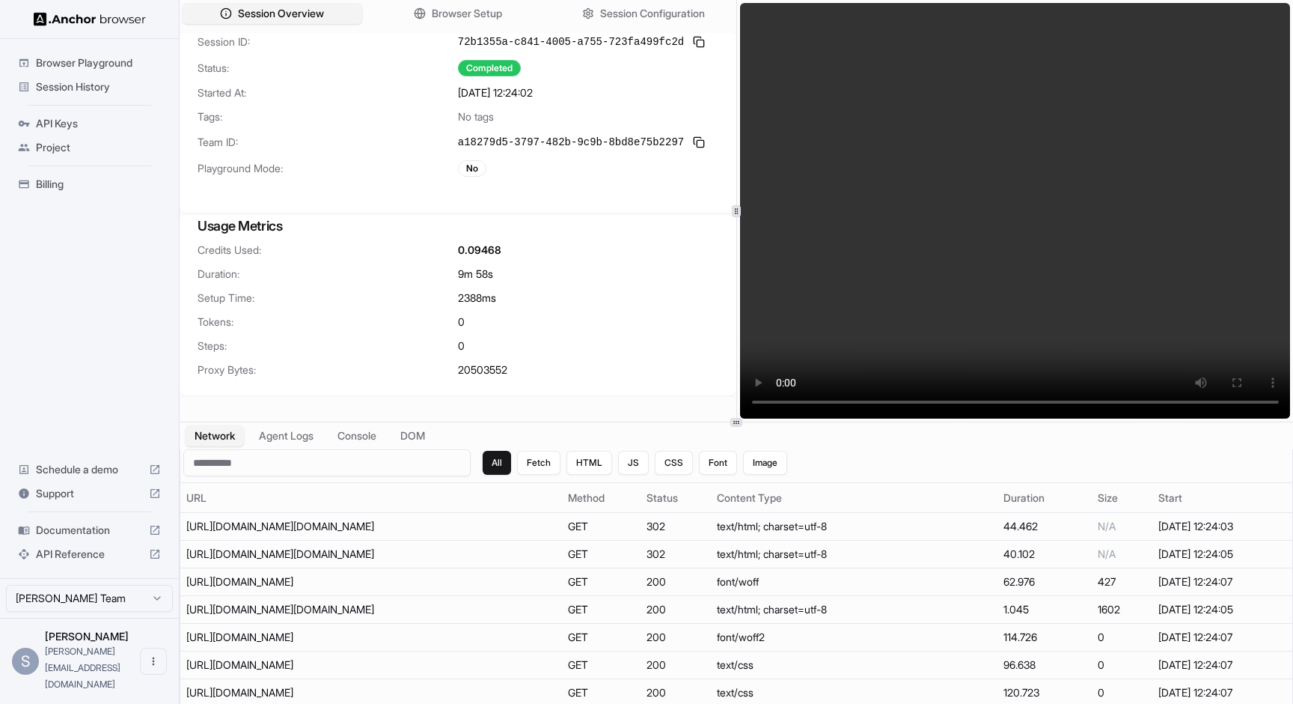
click at [494, 296] on span "2388 ms" at bounding box center [477, 297] width 38 height 15
click at [494, 302] on span "2388 ms" at bounding box center [477, 297] width 38 height 15
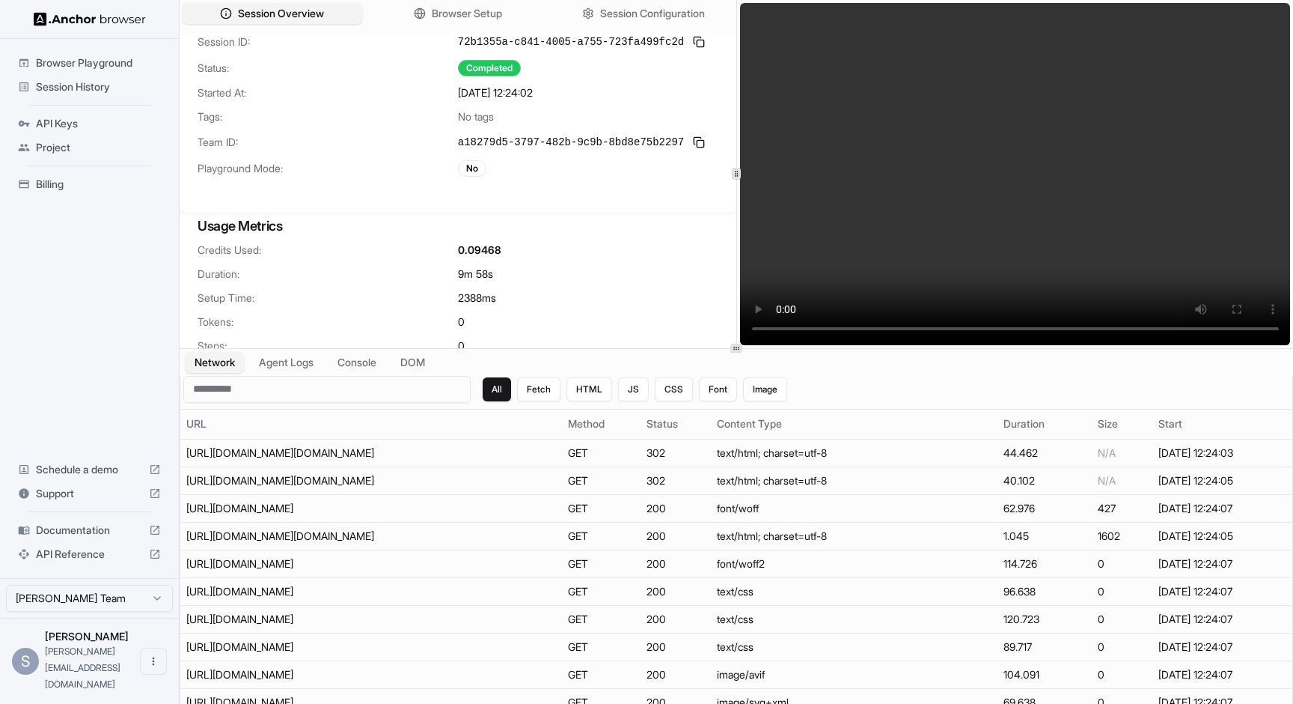
click at [754, 348] on div at bounding box center [737, 348] width 1114 height 1
click at [1007, 177] on video at bounding box center [1015, 173] width 551 height 341
click at [905, 327] on video at bounding box center [1015, 173] width 551 height 341
click at [939, 329] on video at bounding box center [1015, 173] width 551 height 341
click at [972, 331] on video at bounding box center [1015, 173] width 551 height 341
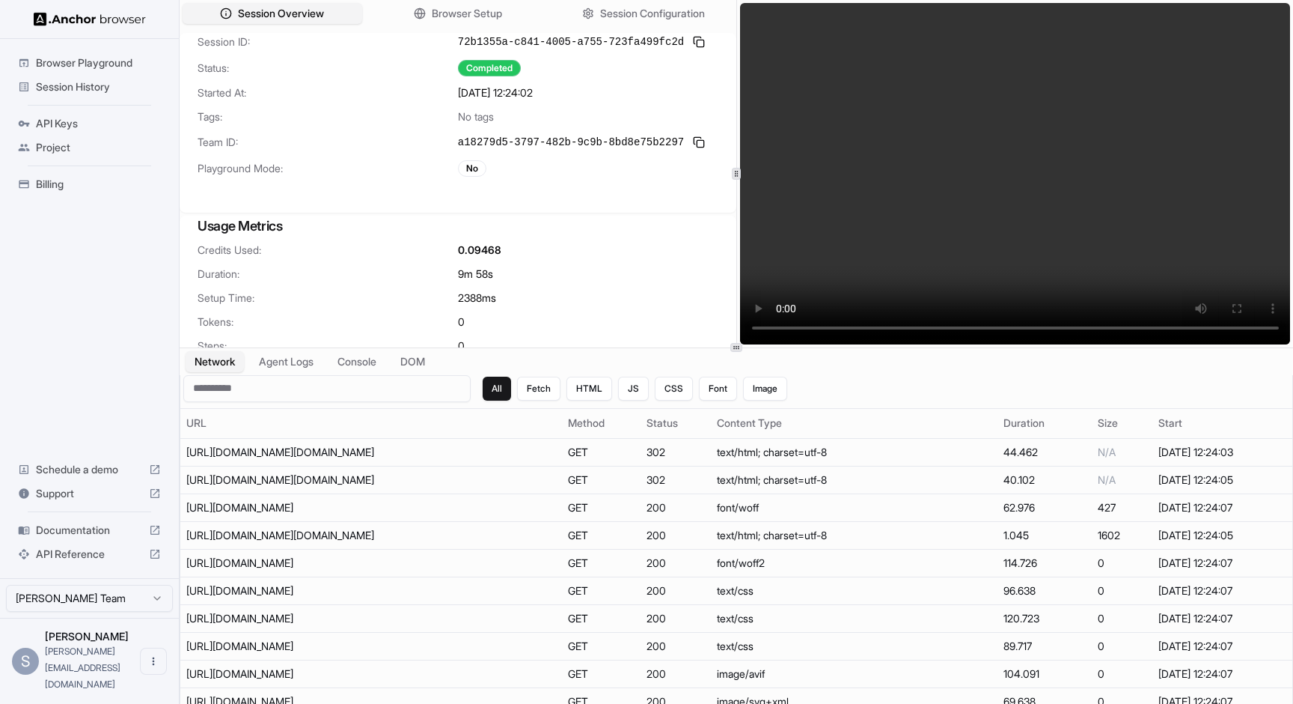
click at [987, 331] on video at bounding box center [1015, 173] width 551 height 341
click at [1022, 327] on video at bounding box center [1015, 173] width 551 height 341
click at [1052, 332] on video at bounding box center [1015, 173] width 551 height 341
click at [1074, 329] on video at bounding box center [1015, 173] width 551 height 341
click at [1083, 329] on video at bounding box center [1015, 173] width 551 height 341
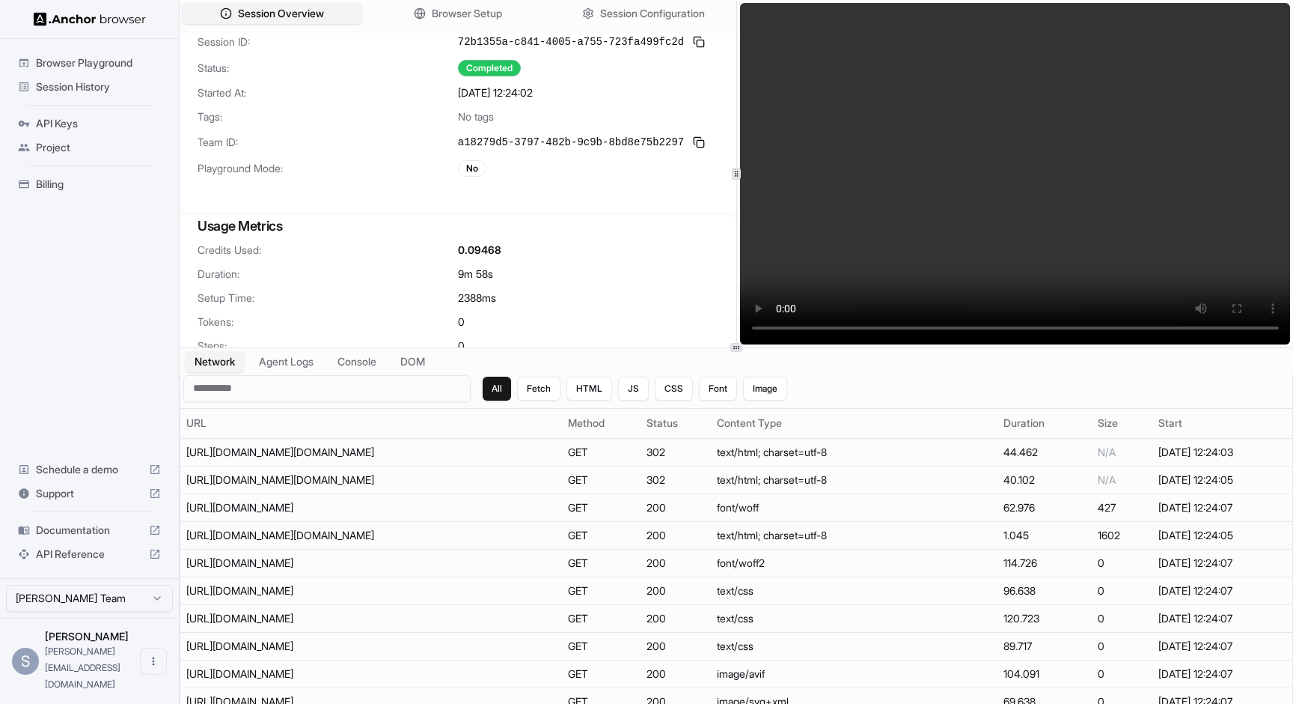
click at [1094, 330] on video at bounding box center [1015, 173] width 551 height 341
click at [1109, 332] on video at bounding box center [1015, 173] width 551 height 341
click at [1115, 329] on video at bounding box center [1015, 173] width 551 height 341
click at [1123, 329] on video at bounding box center [1015, 173] width 551 height 341
click at [1140, 329] on video at bounding box center [1015, 173] width 551 height 341
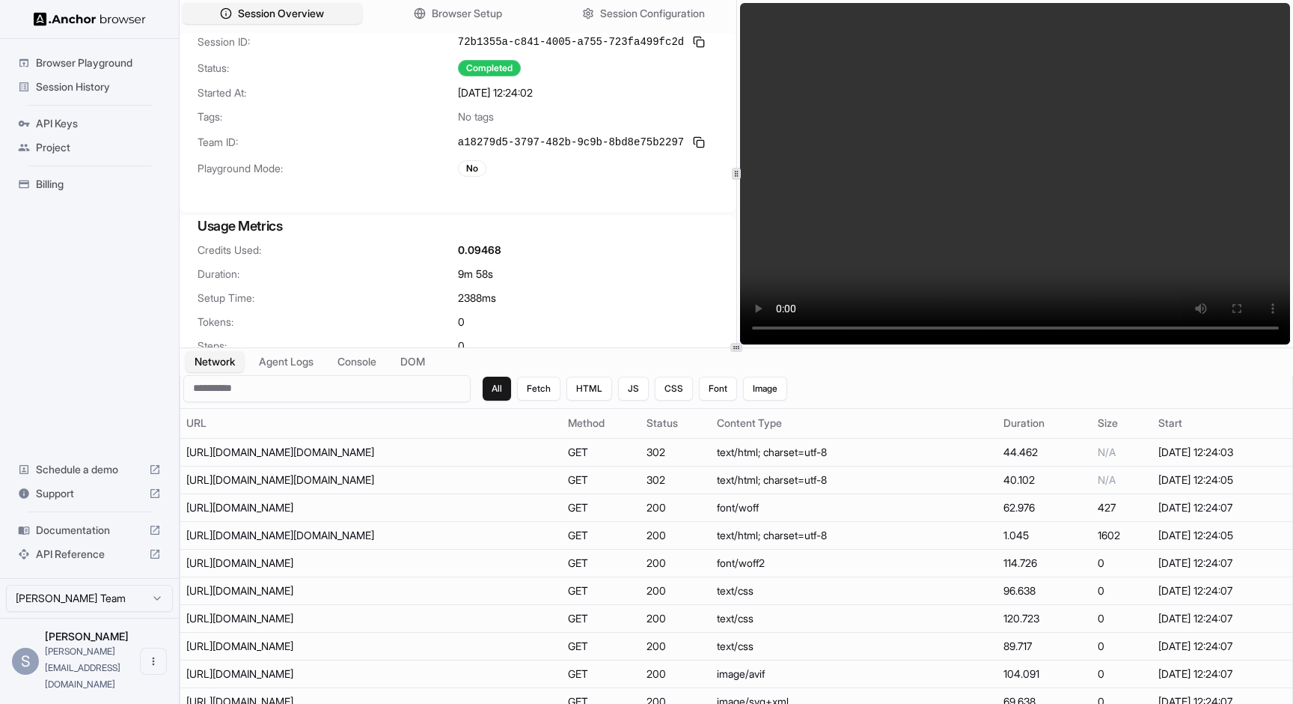
click at [1155, 329] on video at bounding box center [1015, 173] width 551 height 341
click at [1162, 330] on video at bounding box center [1015, 173] width 551 height 341
click at [1167, 330] on video at bounding box center [1015, 173] width 551 height 341
click at [784, 327] on video at bounding box center [1015, 173] width 551 height 341
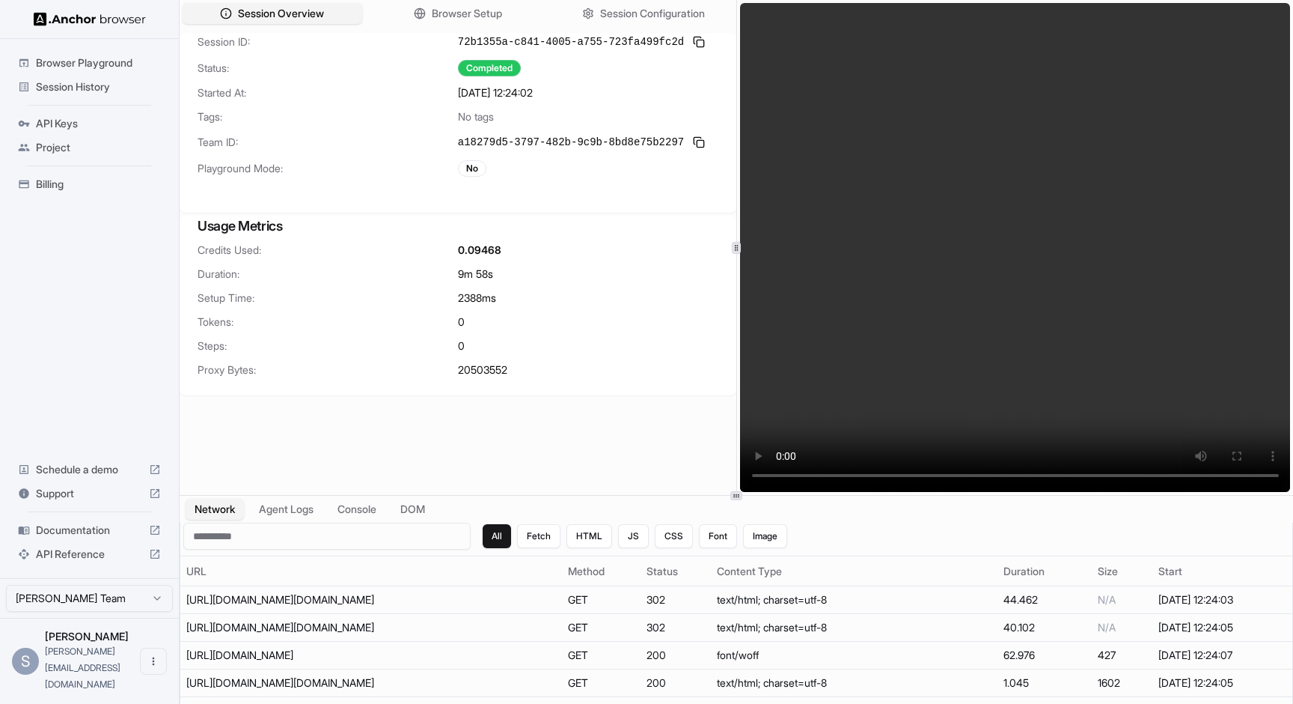
click at [734, 499] on div at bounding box center [737, 495] width 12 height 9
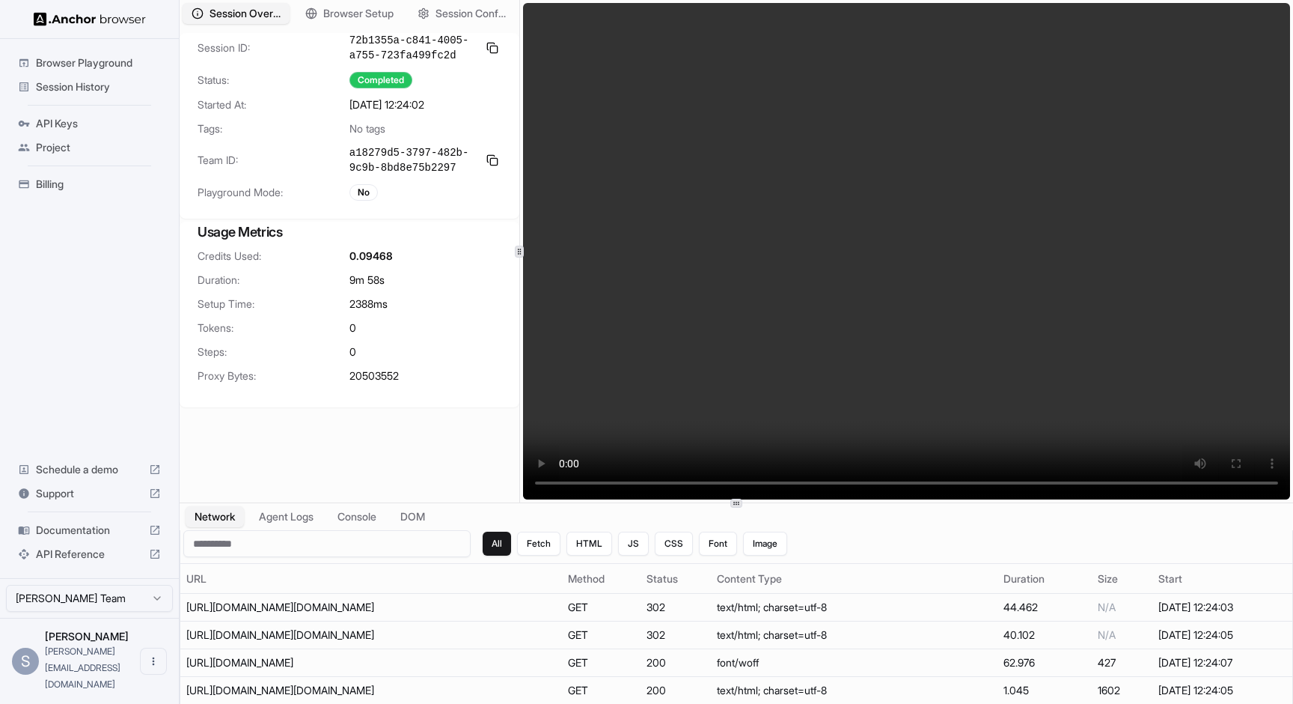
click at [520, 252] on icon at bounding box center [519, 251] width 7 height 7
click at [679, 237] on video at bounding box center [906, 251] width 767 height 496
click at [557, 485] on video at bounding box center [906, 251] width 767 height 496
click at [561, 485] on video at bounding box center [906, 251] width 767 height 496
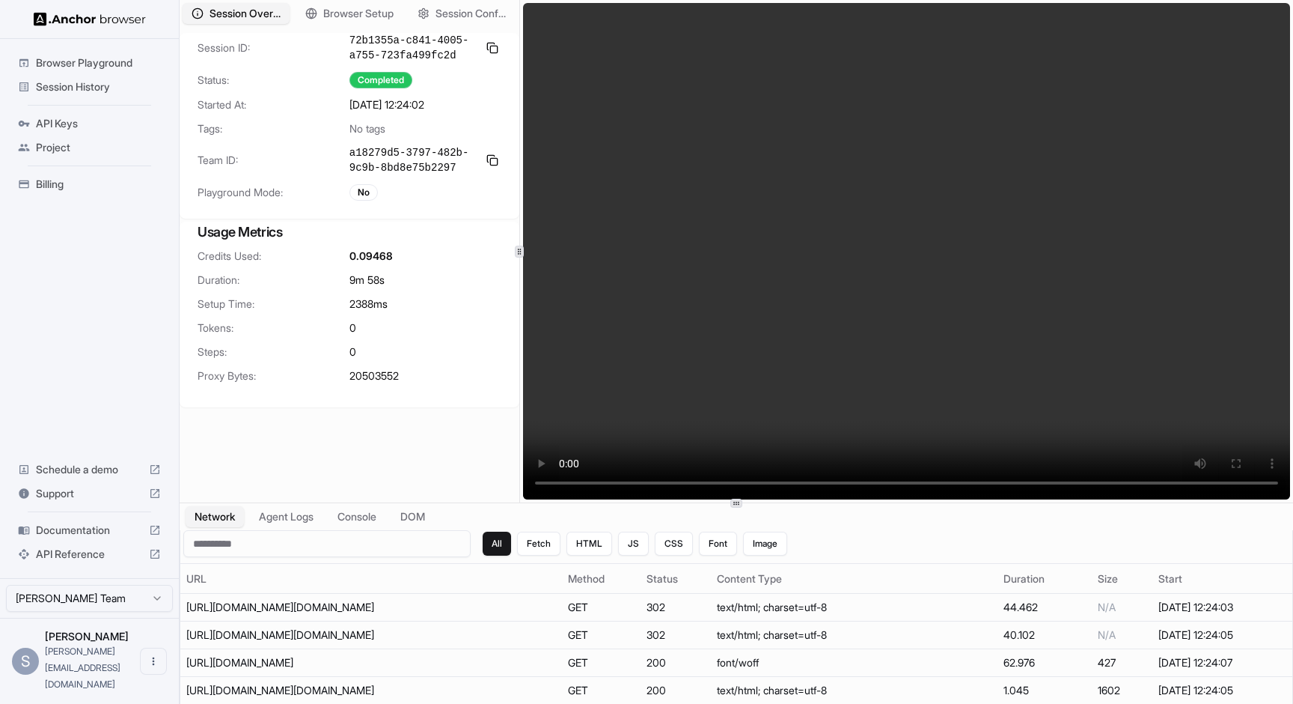
click at [709, 488] on video at bounding box center [906, 251] width 767 height 496
click at [760, 481] on video at bounding box center [906, 251] width 767 height 496
click at [822, 488] on video at bounding box center [906, 251] width 767 height 496
click at [878, 485] on video at bounding box center [906, 251] width 767 height 496
click at [913, 487] on video at bounding box center [906, 251] width 767 height 496
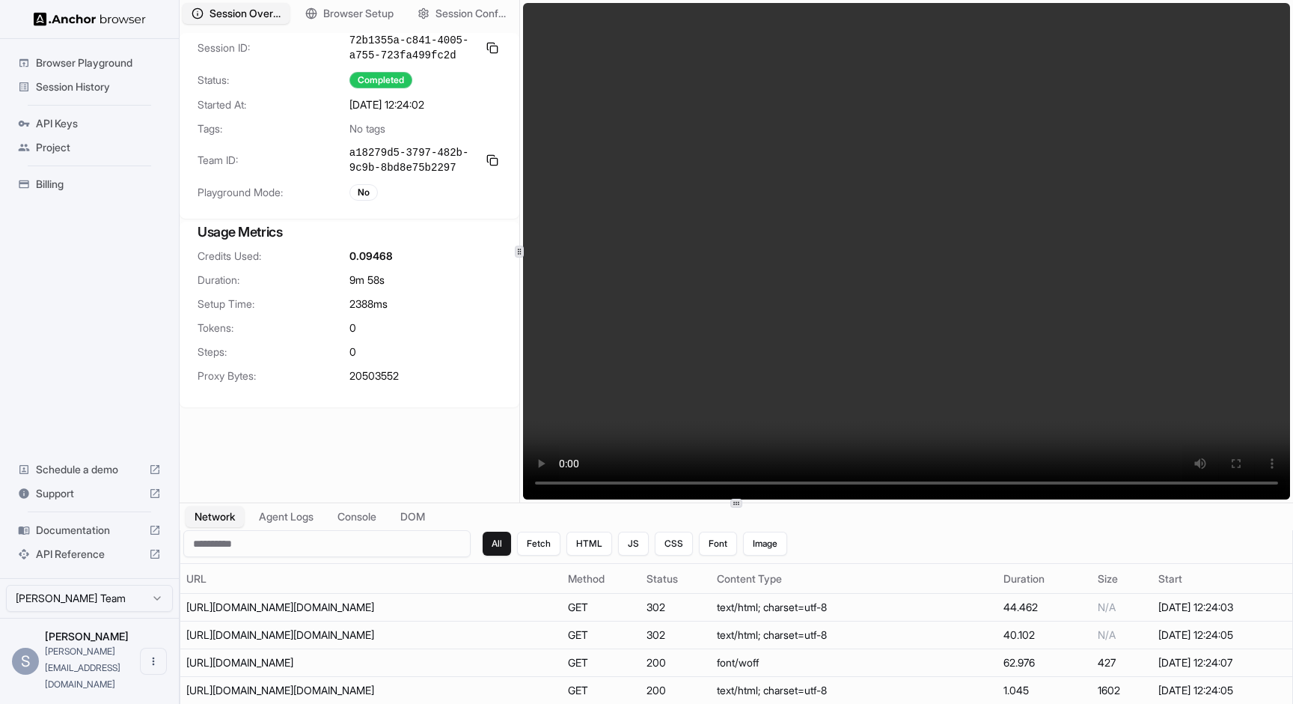
click at [940, 485] on video at bounding box center [906, 251] width 767 height 496
click at [911, 481] on video at bounding box center [906, 251] width 767 height 496
click at [565, 484] on video at bounding box center [906, 251] width 767 height 496
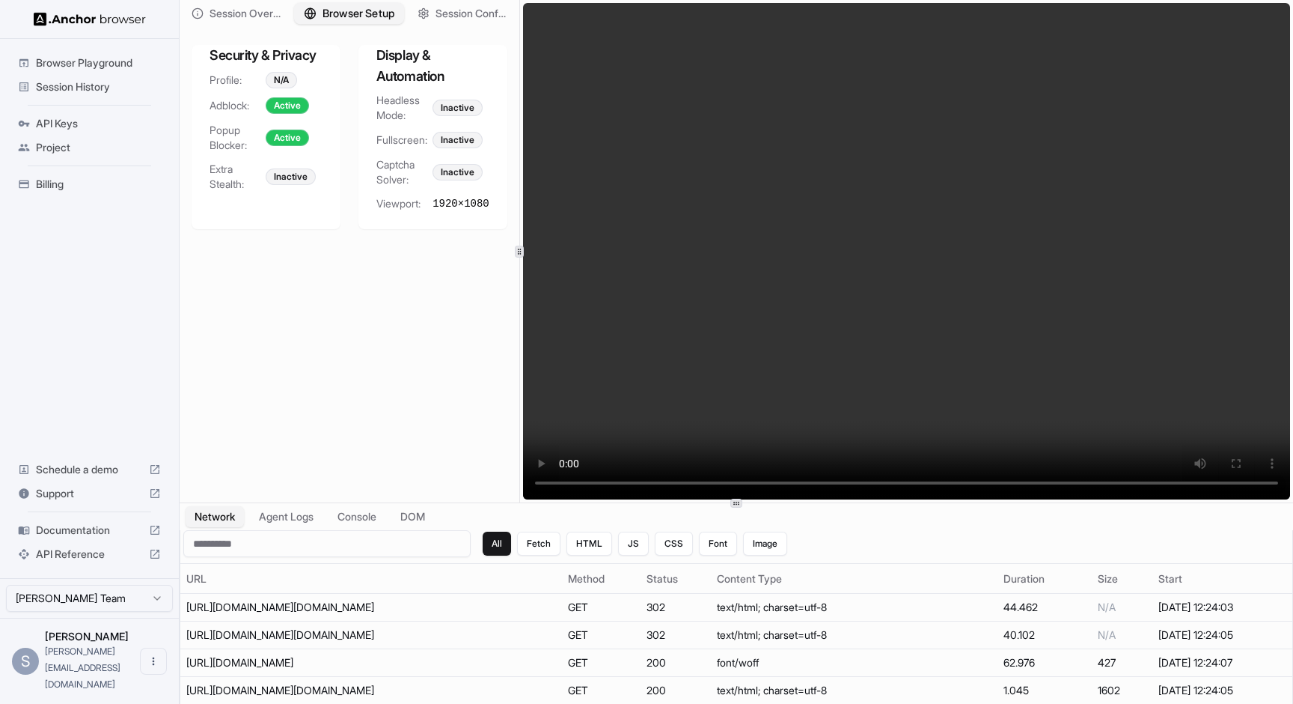
click at [379, 9] on span "Browser Setup" at bounding box center [359, 14] width 73 height 16
click at [292, 175] on div "Inactive" at bounding box center [291, 176] width 50 height 16
click at [290, 77] on div "N/A" at bounding box center [281, 80] width 31 height 16
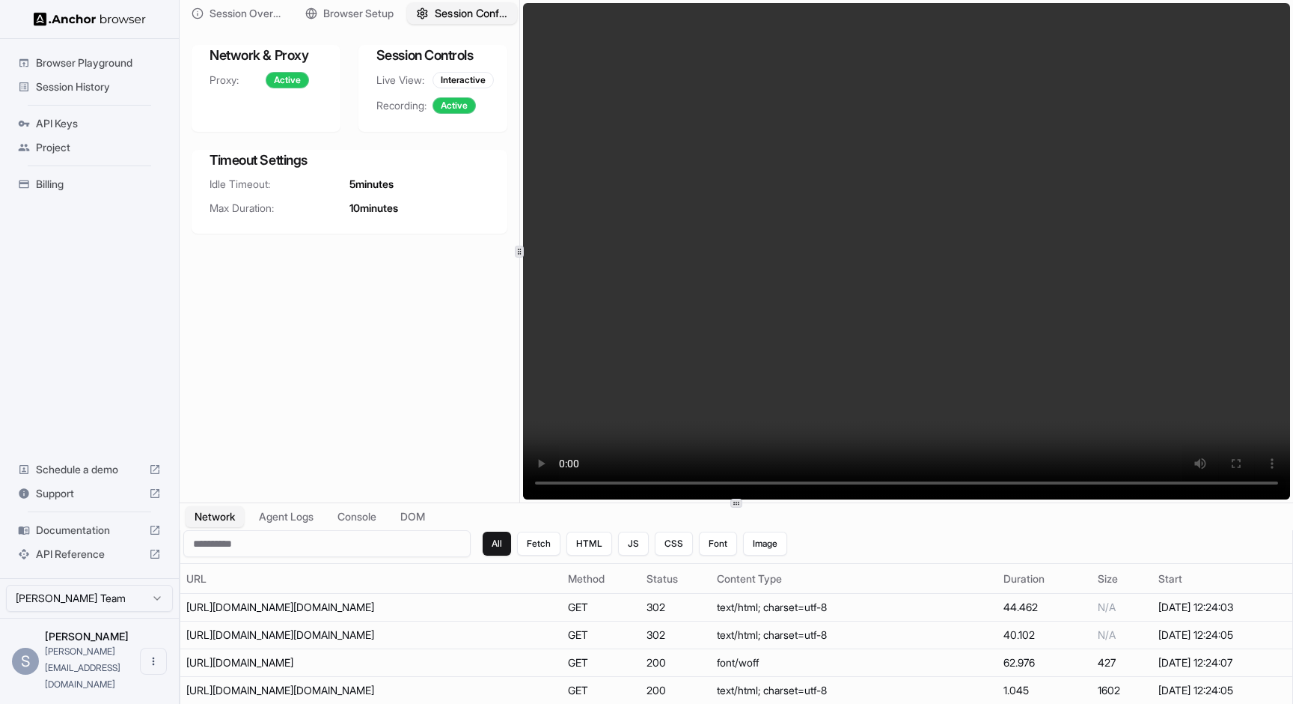
click at [463, 8] on span "Session Configuration" at bounding box center [471, 14] width 73 height 16
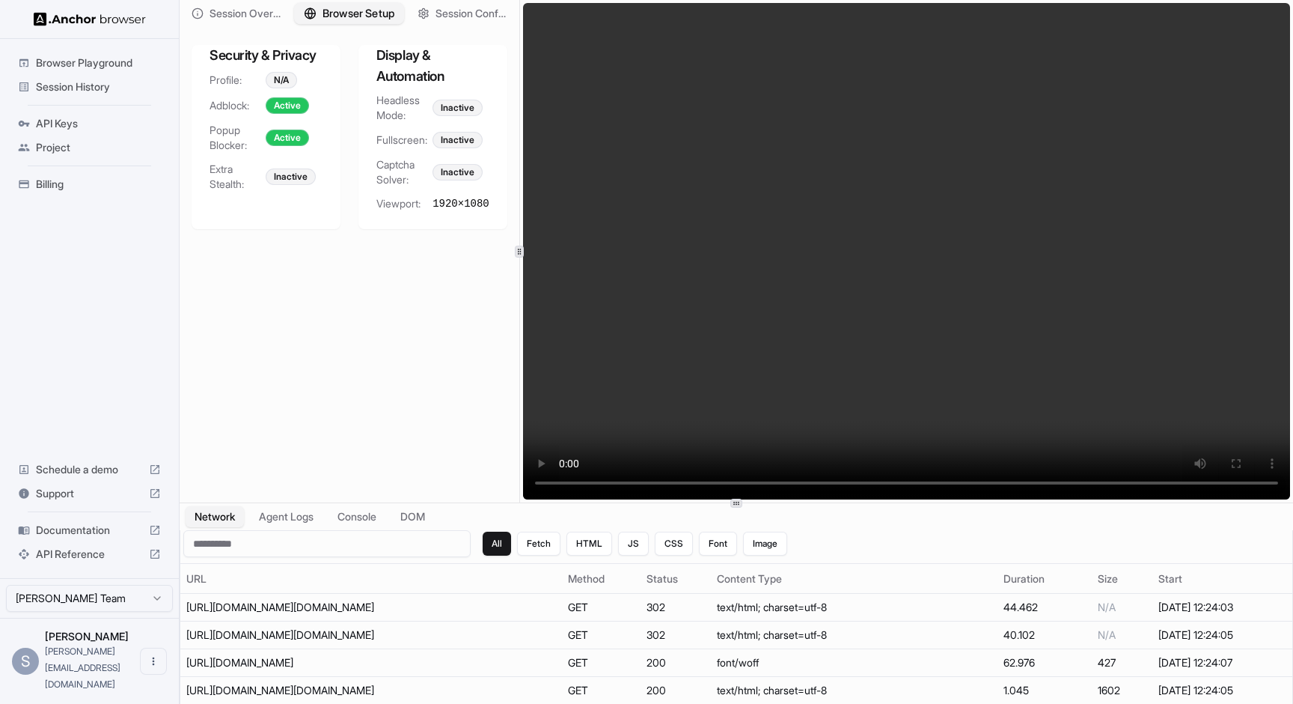
click at [368, 10] on span "Browser Setup" at bounding box center [359, 14] width 73 height 16
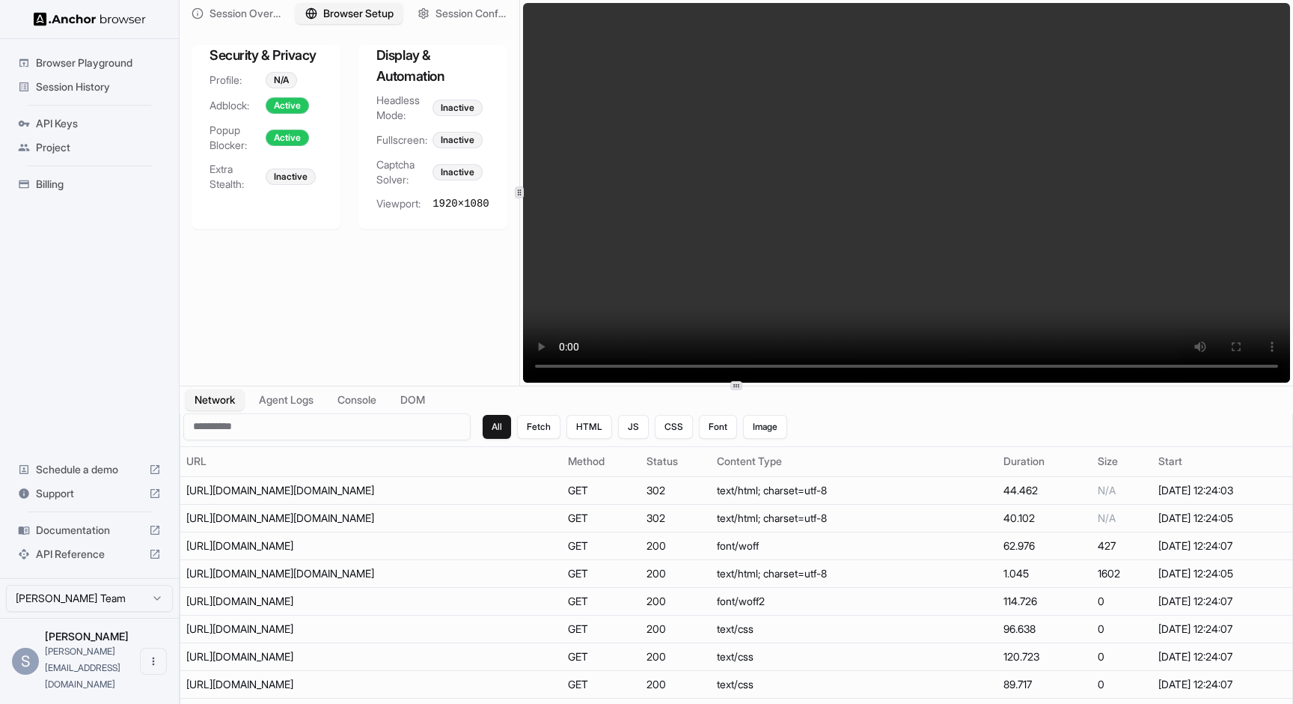
click at [785, 342] on div "Session Overview Browser Setup Session Configuration Security & Privacy Profile…" at bounding box center [737, 352] width 1114 height 704
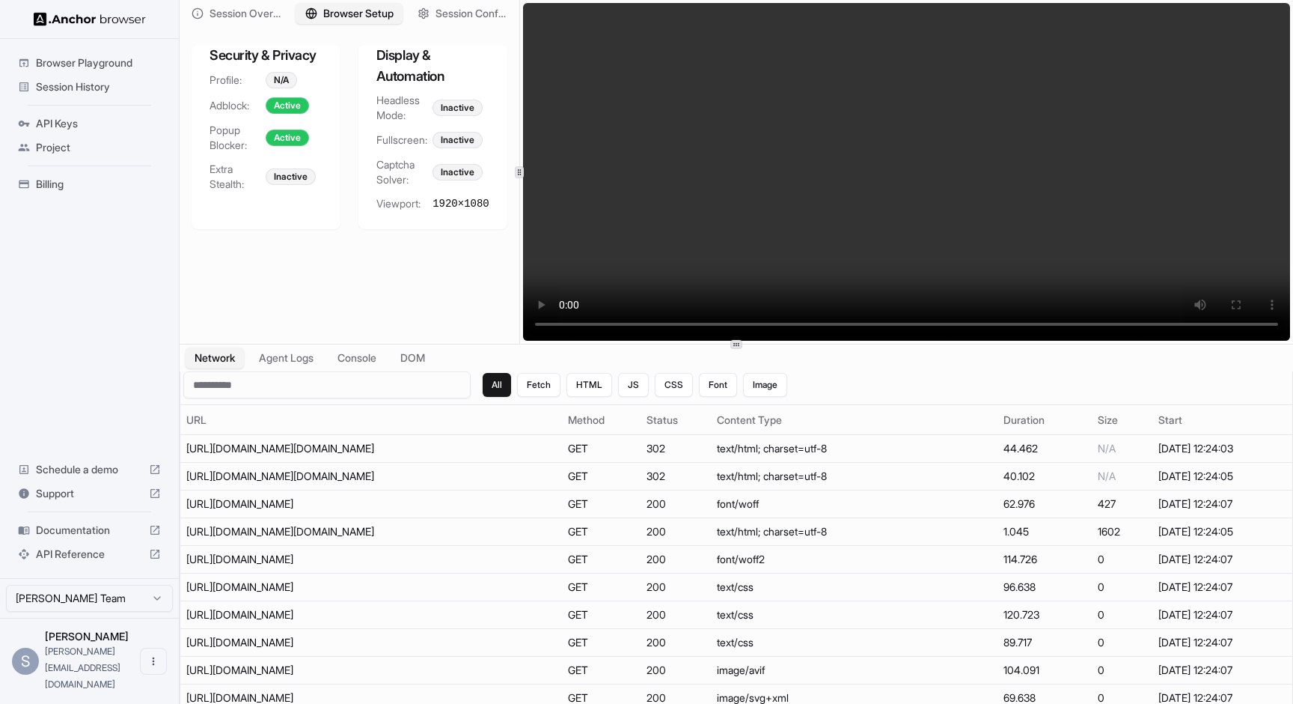
click at [402, 298] on div "Session Overview Browser Setup Session Configuration Security & Privacy Profile…" at bounding box center [350, 172] width 340 height 344
click at [102, 91] on span "Session History" at bounding box center [98, 86] width 125 height 15
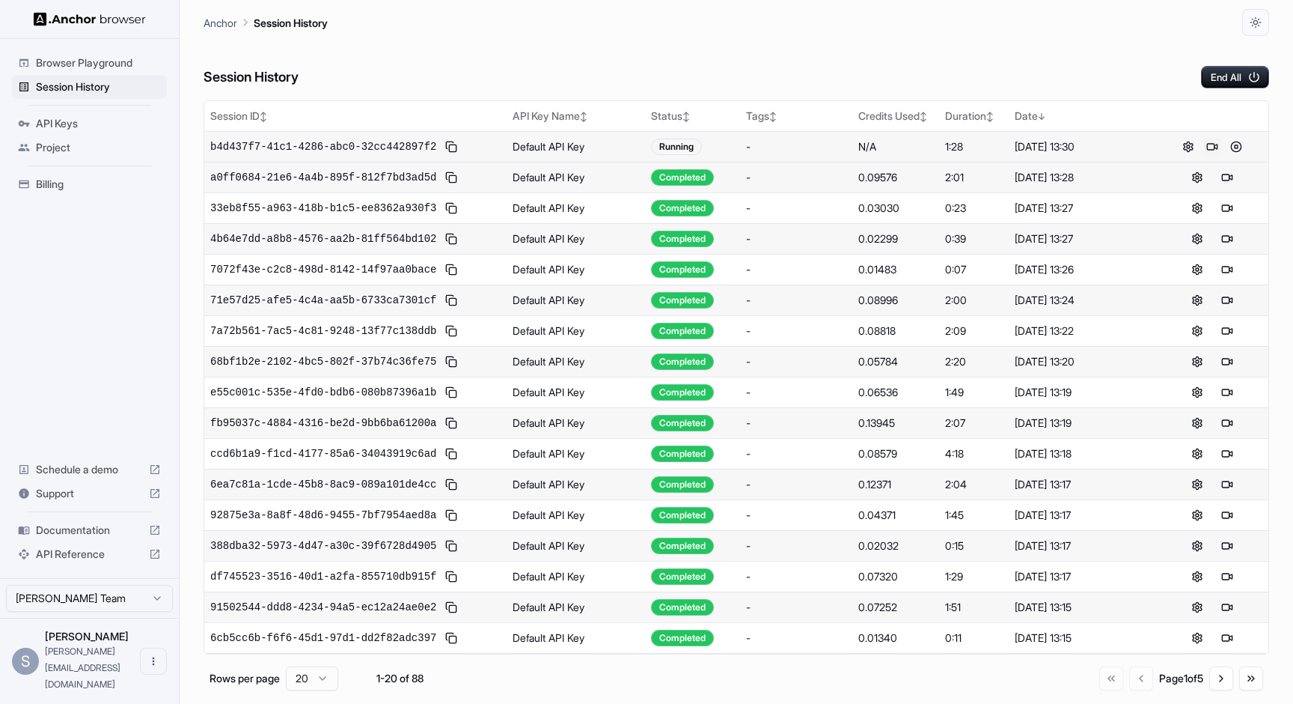
click at [1207, 150] on button at bounding box center [1213, 147] width 18 height 18
